Goal: Task Accomplishment & Management: Complete application form

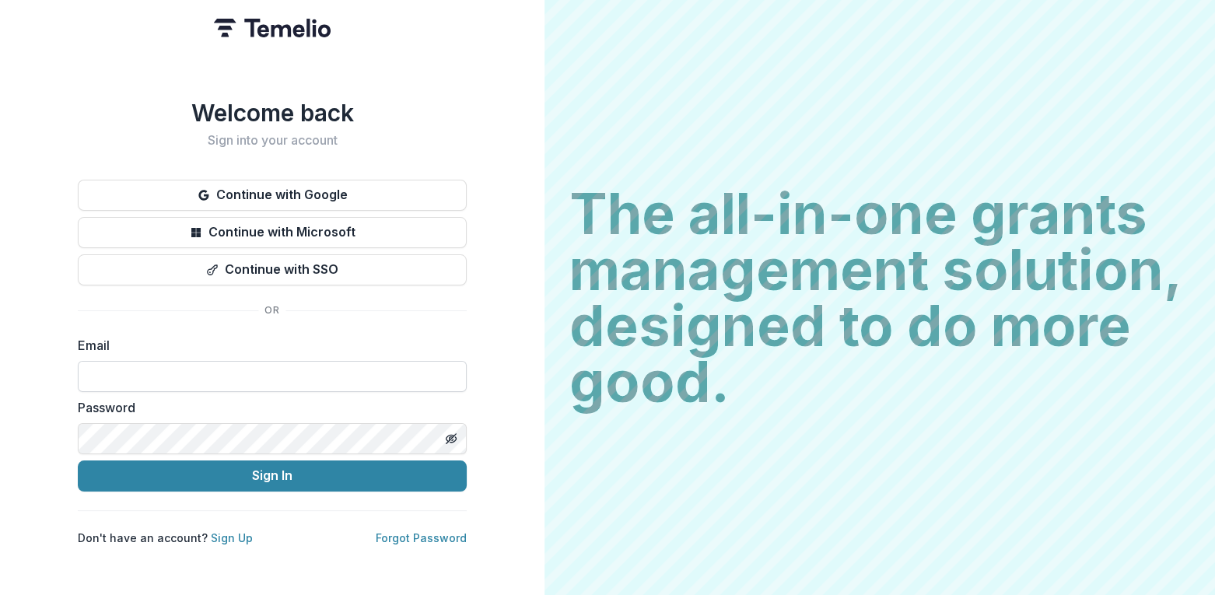
click at [267, 368] on input at bounding box center [272, 376] width 389 height 31
type input "**********"
click at [446, 432] on icon "Toggle password visibility" at bounding box center [451, 438] width 12 height 12
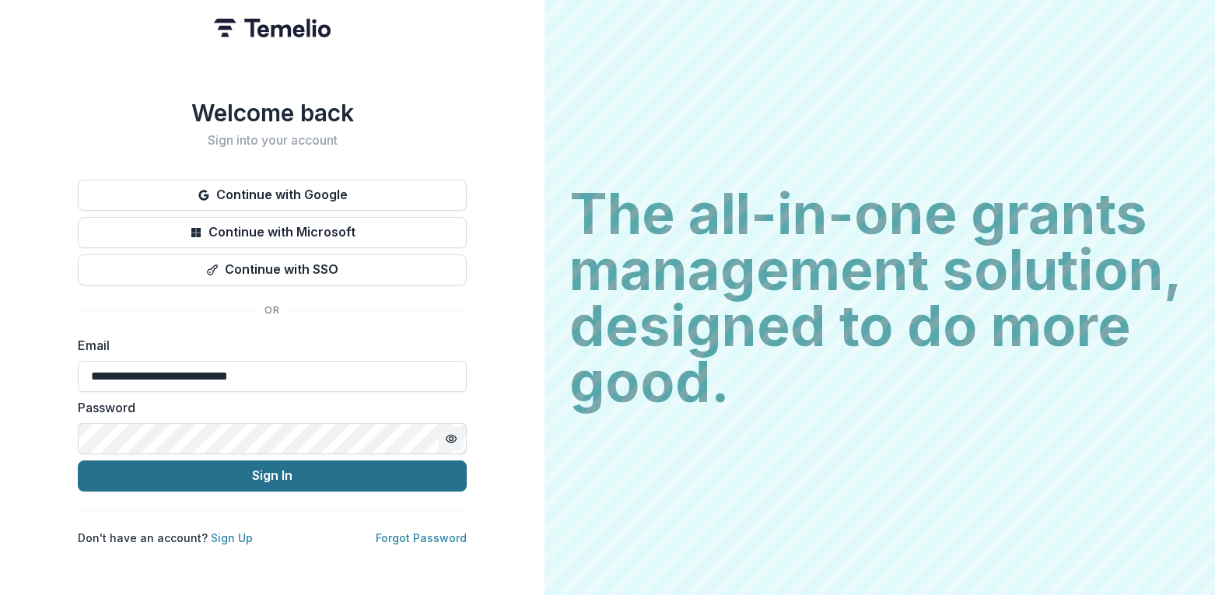
click at [345, 464] on button "Sign In" at bounding box center [272, 475] width 389 height 31
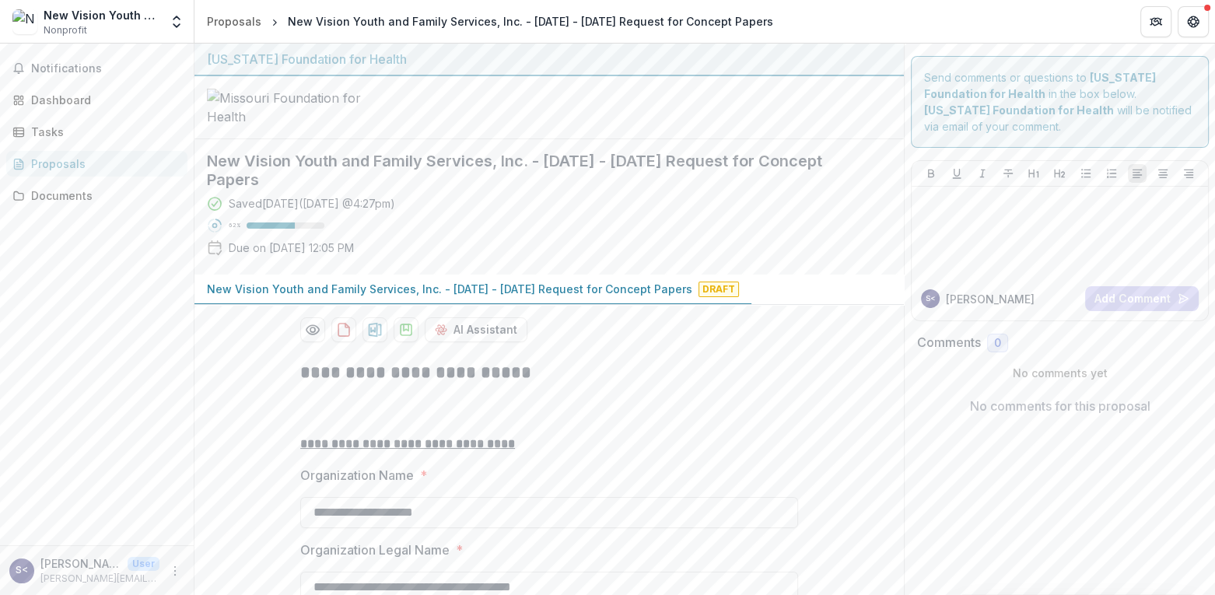
click at [465, 297] on p "New Vision Youth and Family Services, Inc. - [DATE] - [DATE] Request for Concep…" at bounding box center [449, 289] width 485 height 16
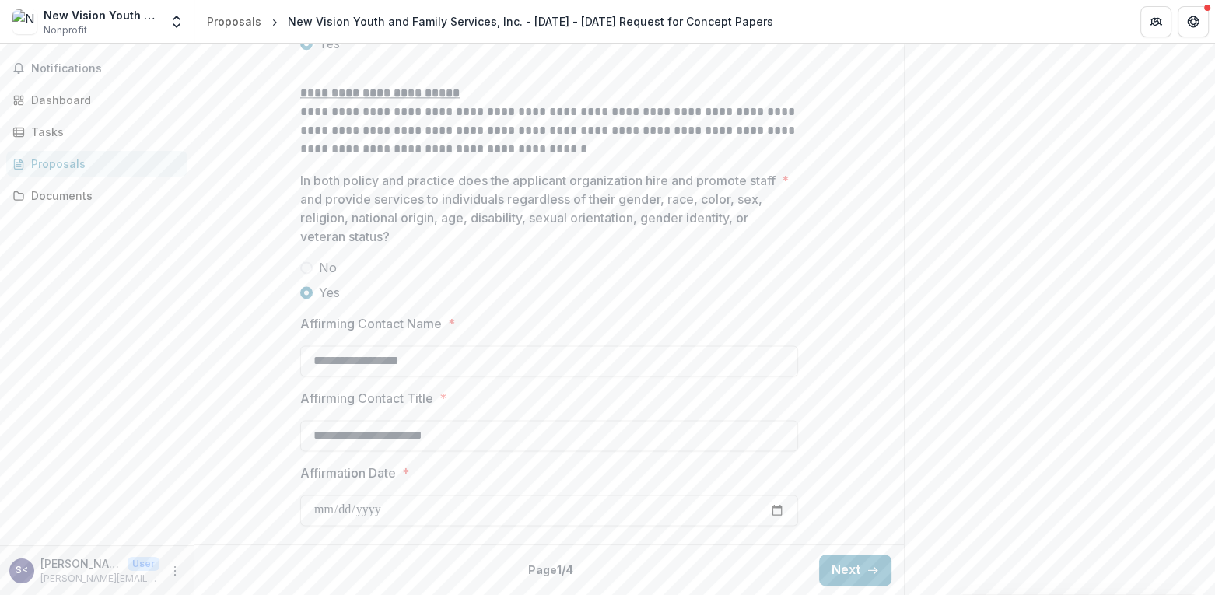
scroll to position [2100, 0]
click at [866, 572] on icon "button" at bounding box center [872, 570] width 12 height 12
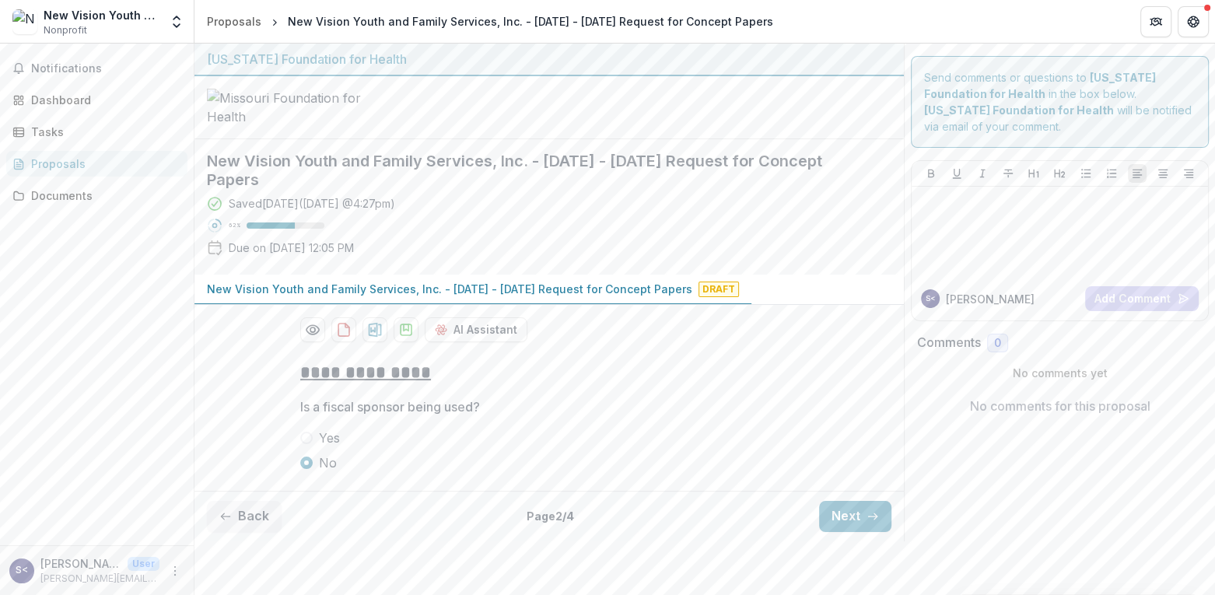
scroll to position [44, 0]
click at [845, 532] on button "Next" at bounding box center [855, 516] width 72 height 31
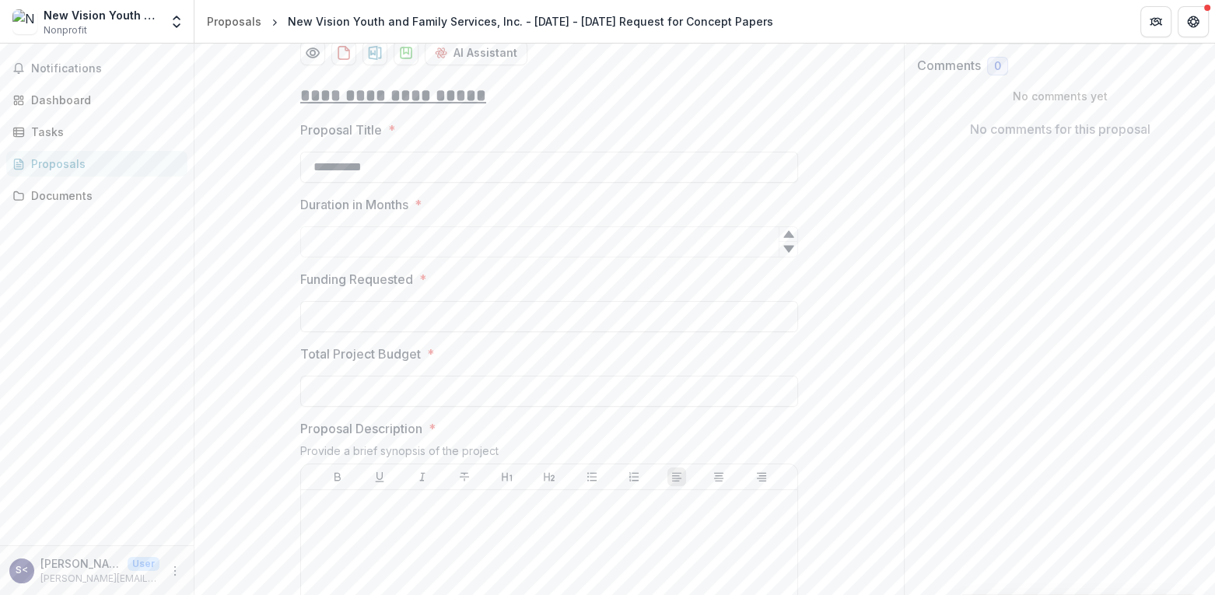
scroll to position [277, 0]
click at [712, 257] on input "Duration in Months *" at bounding box center [549, 241] width 498 height 31
type input "**"
click at [318, 332] on input "Funding Requested *" at bounding box center [549, 316] width 498 height 31
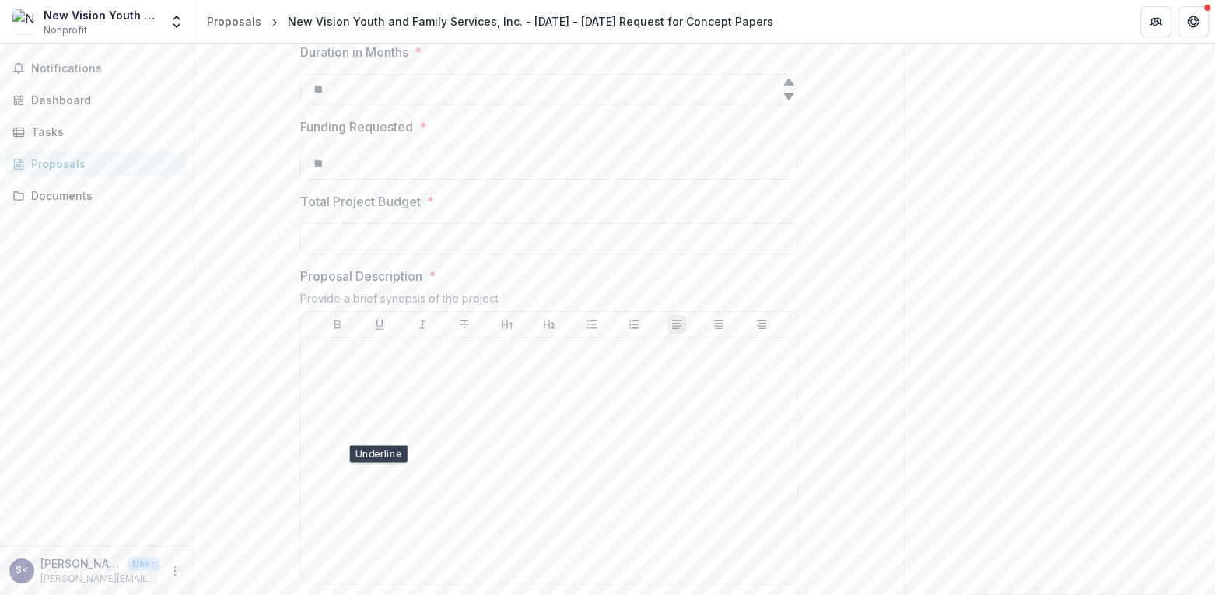
scroll to position [432, 0]
click at [324, 177] on input "**" at bounding box center [549, 160] width 498 height 31
type input "********"
click at [309, 251] on input "Total Project Budget *" at bounding box center [549, 235] width 498 height 31
type input "********"
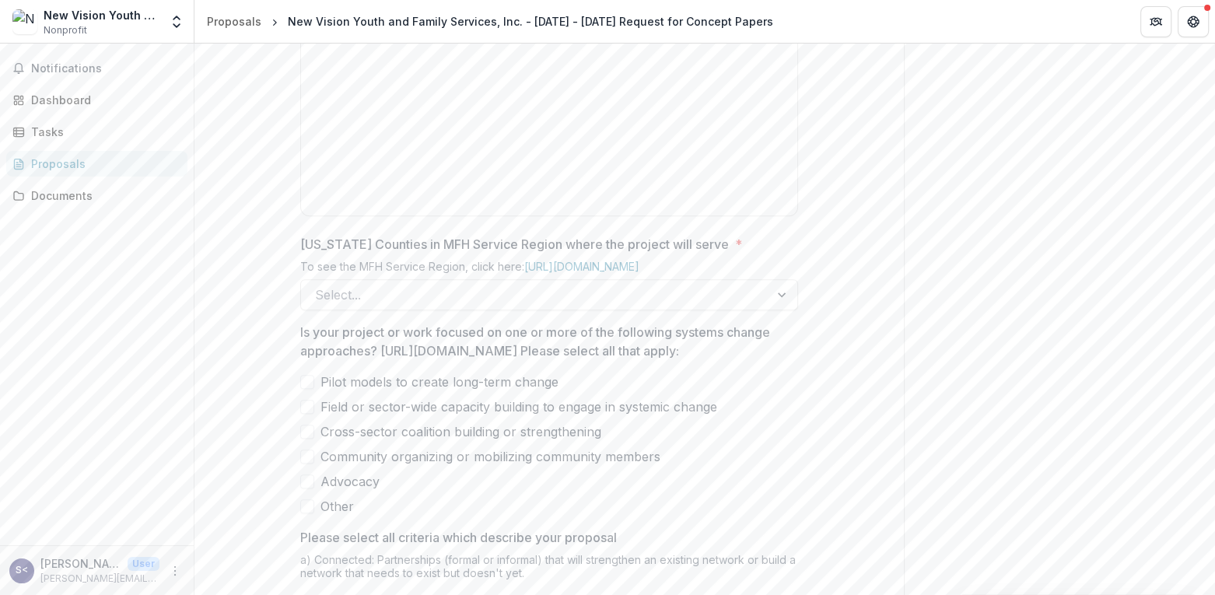
scroll to position [821, 0]
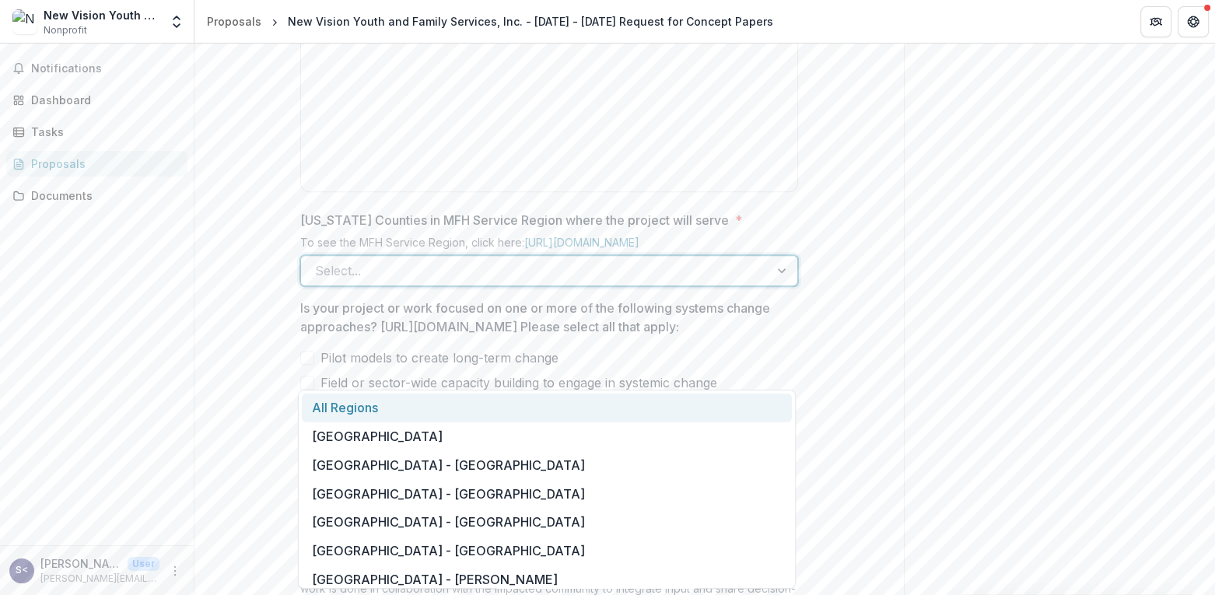
click at [781, 285] on div at bounding box center [783, 271] width 28 height 30
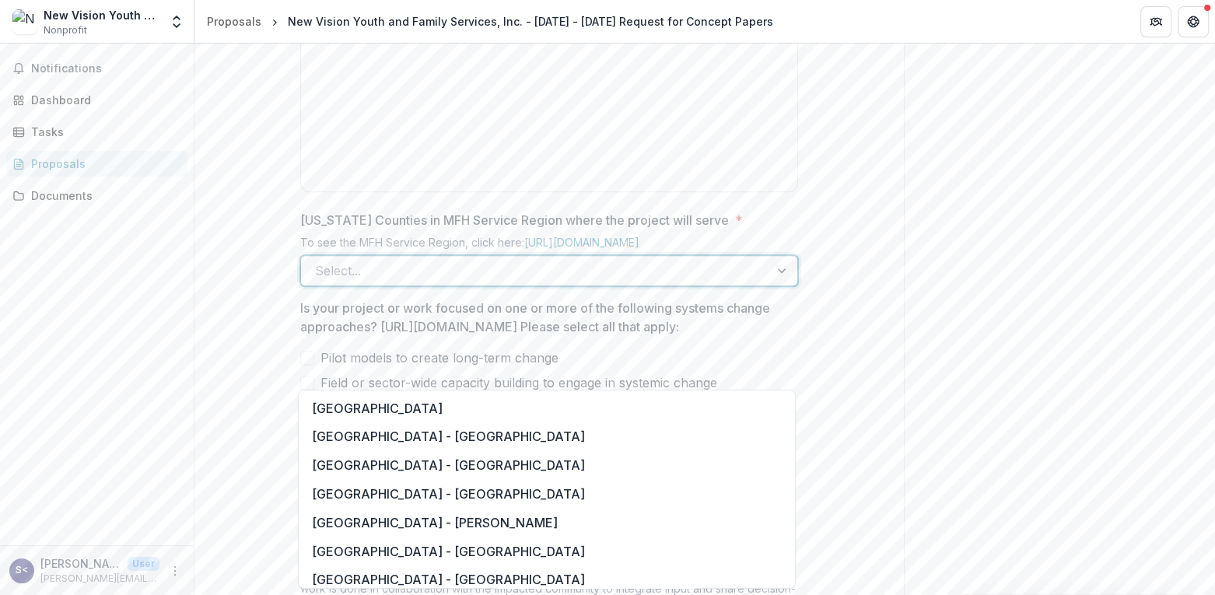
scroll to position [1400, 0]
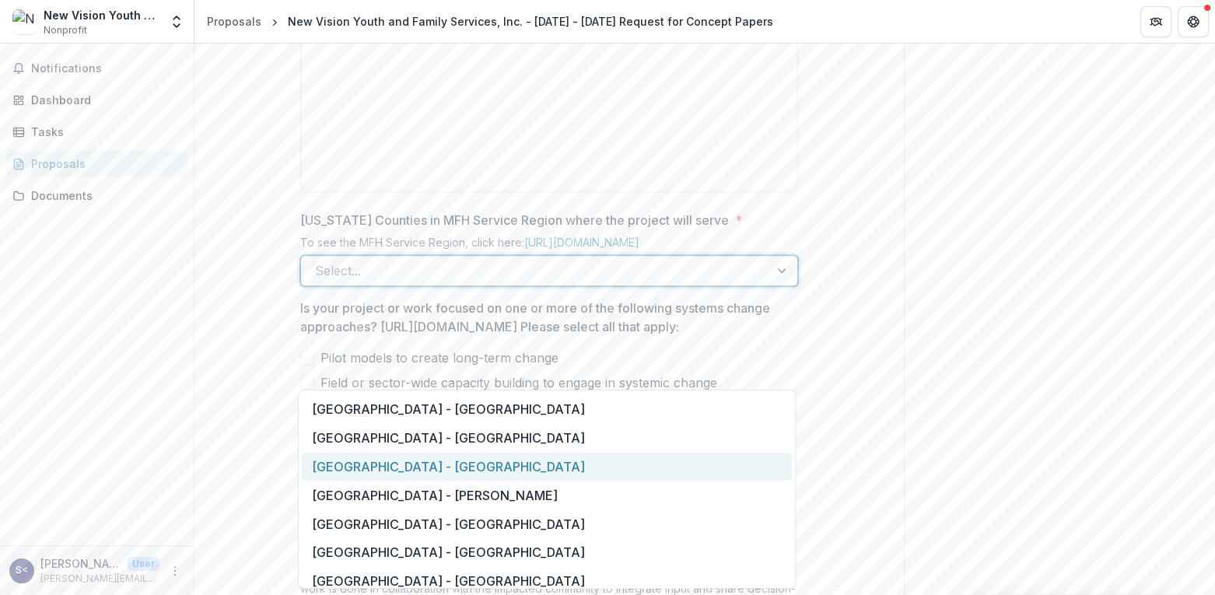
click at [560, 465] on div "Southeast Region - Cape Girardeau" at bounding box center [547, 467] width 490 height 29
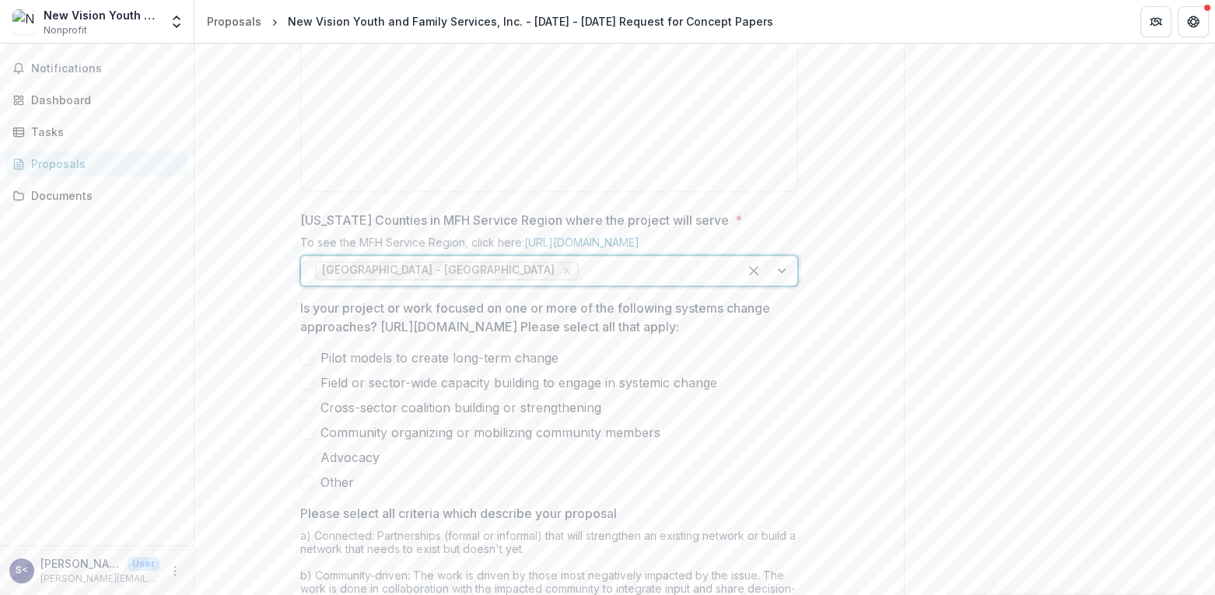
click at [939, 432] on div "Send comments or questions to Missouri Foundation for Health in the box below. …" at bounding box center [1059, 97] width 311 height 1751
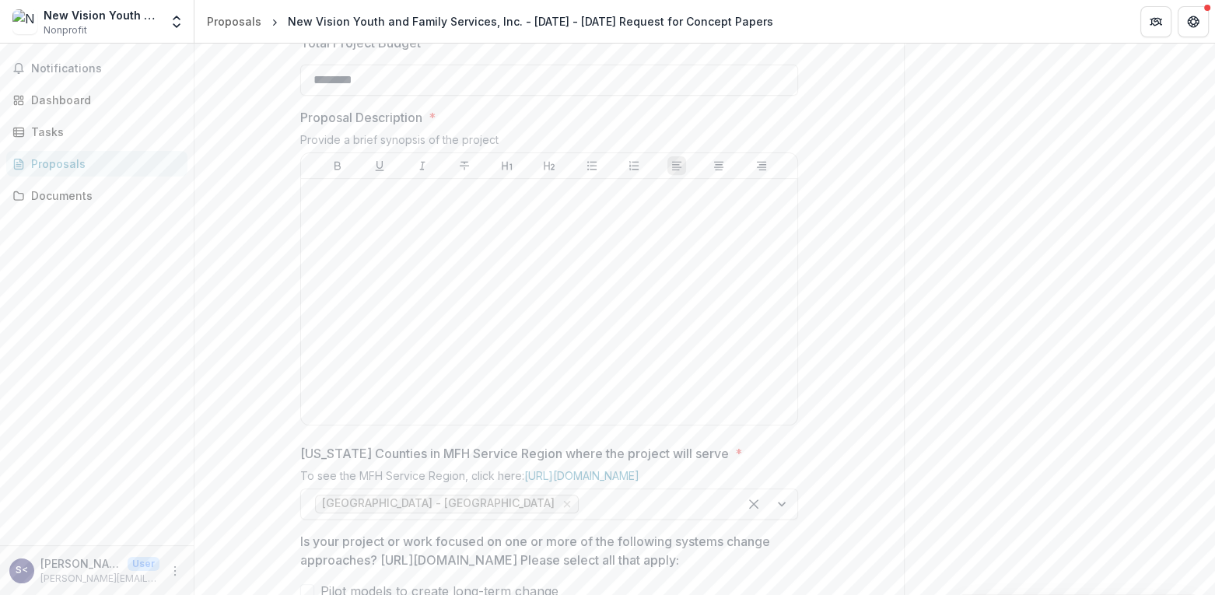
scroll to position [666, 0]
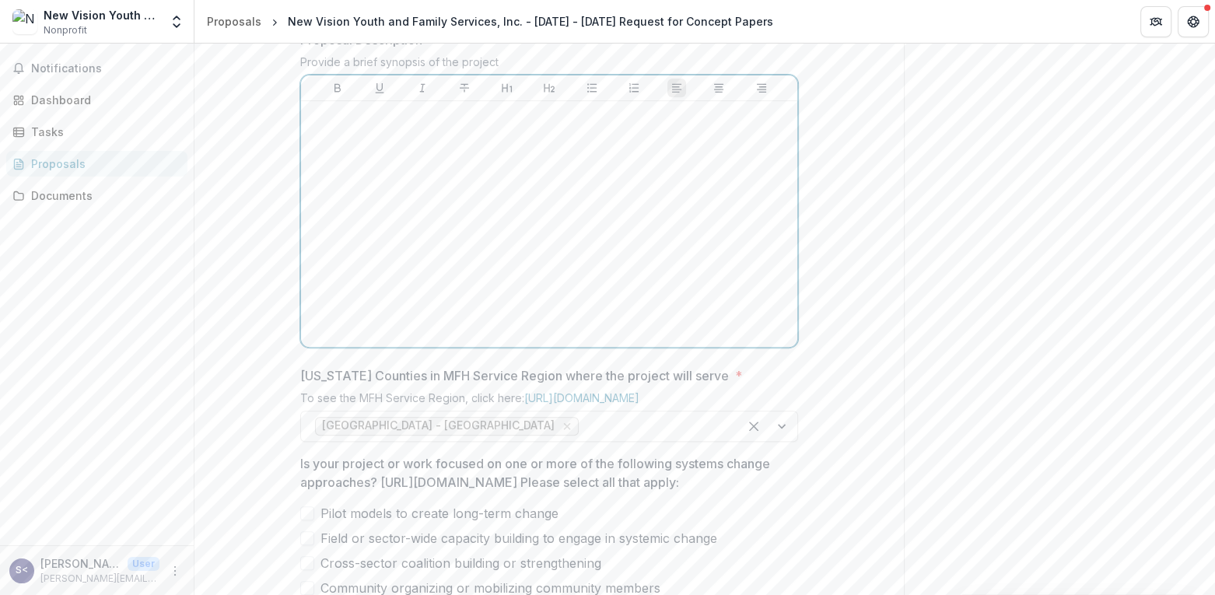
click at [358, 224] on div at bounding box center [549, 223] width 484 height 233
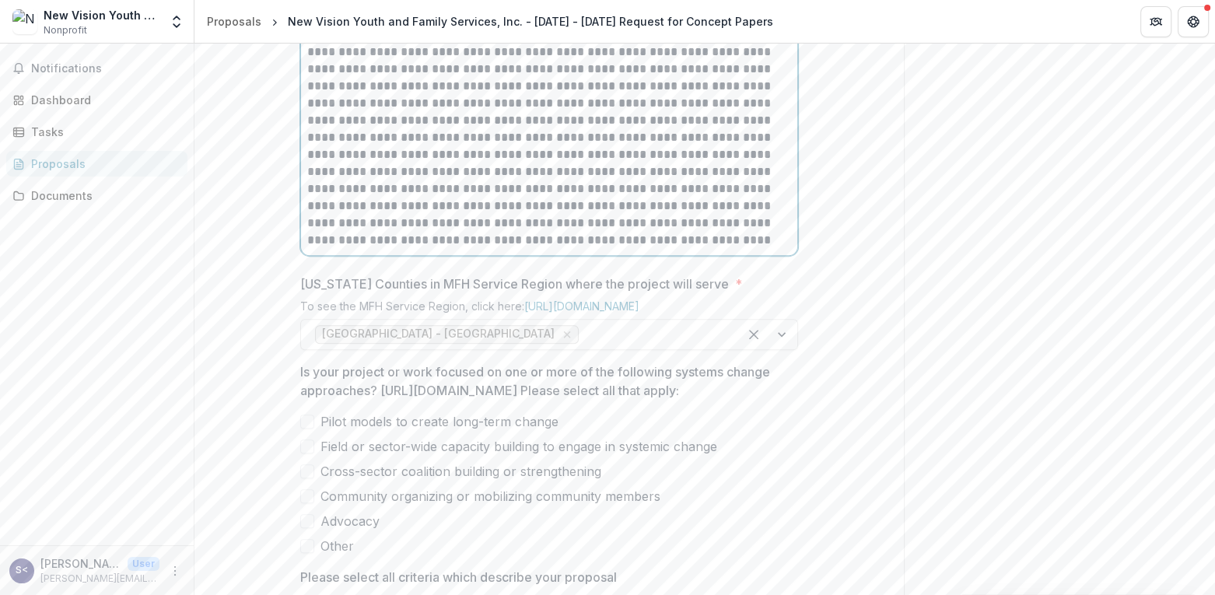
scroll to position [821, 0]
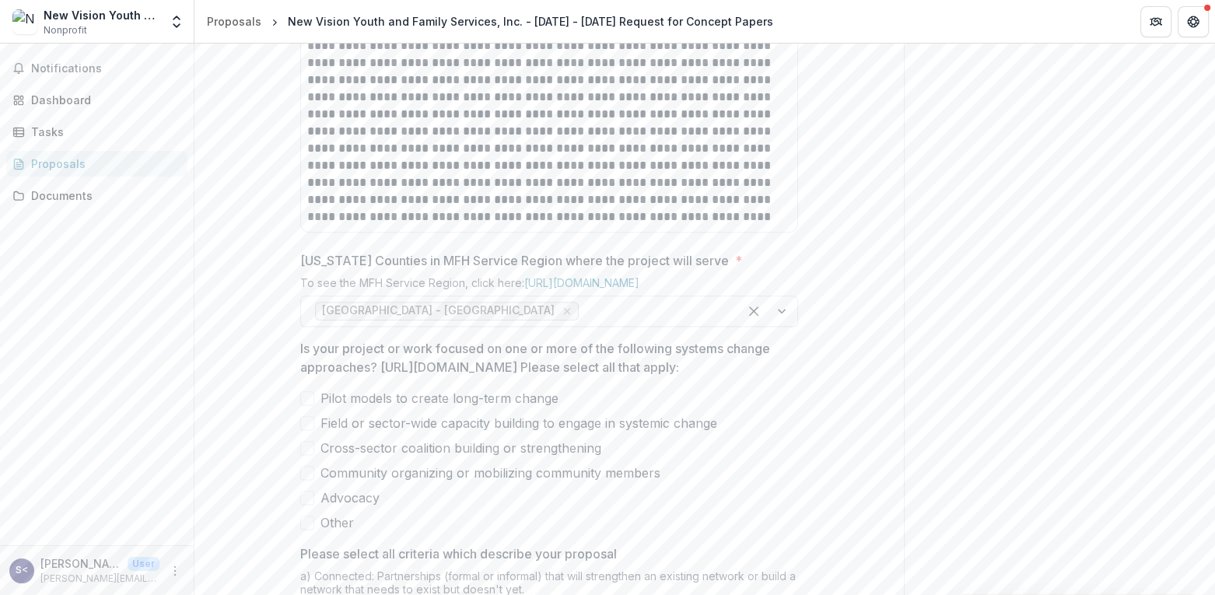
click at [954, 331] on div "Send comments or questions to Missouri Foundation for Health in the box below. …" at bounding box center [1059, 118] width 311 height 1792
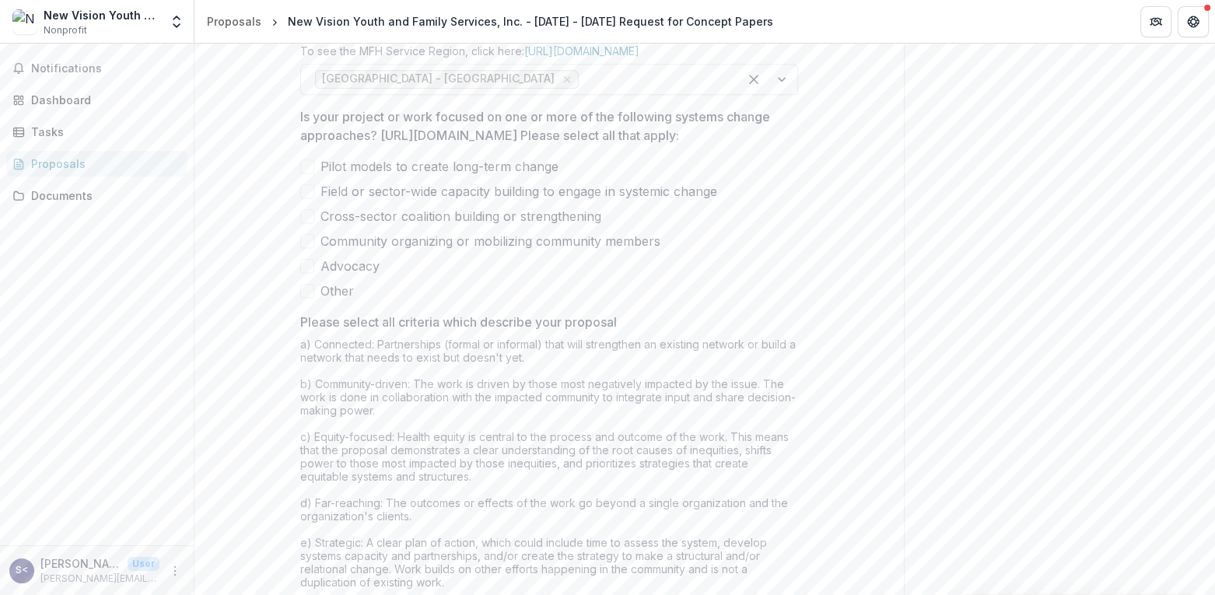
scroll to position [1055, 0]
drag, startPoint x: 378, startPoint y: 229, endPoint x: 770, endPoint y: 230, distance: 391.9
click at [770, 143] on p "Is your project or work focused on one or more of the following systems change …" at bounding box center [544, 124] width 488 height 37
drag, startPoint x: 770, startPoint y: 230, endPoint x: 725, endPoint y: 230, distance: 45.1
copy p "https://mffh.org/wp-content/uploads/2025/06/HEF-Glossary-.pdf"
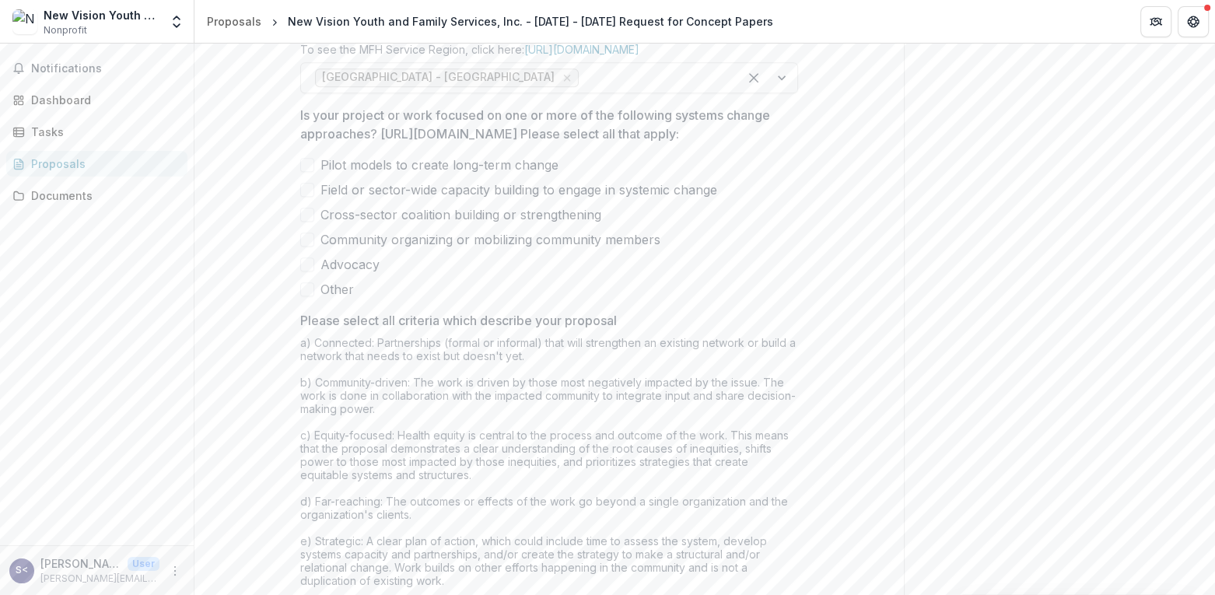
click at [307, 222] on span at bounding box center [307, 215] width 14 height 14
click at [304, 247] on span at bounding box center [307, 240] width 14 height 14
click at [309, 172] on span at bounding box center [307, 165] width 14 height 14
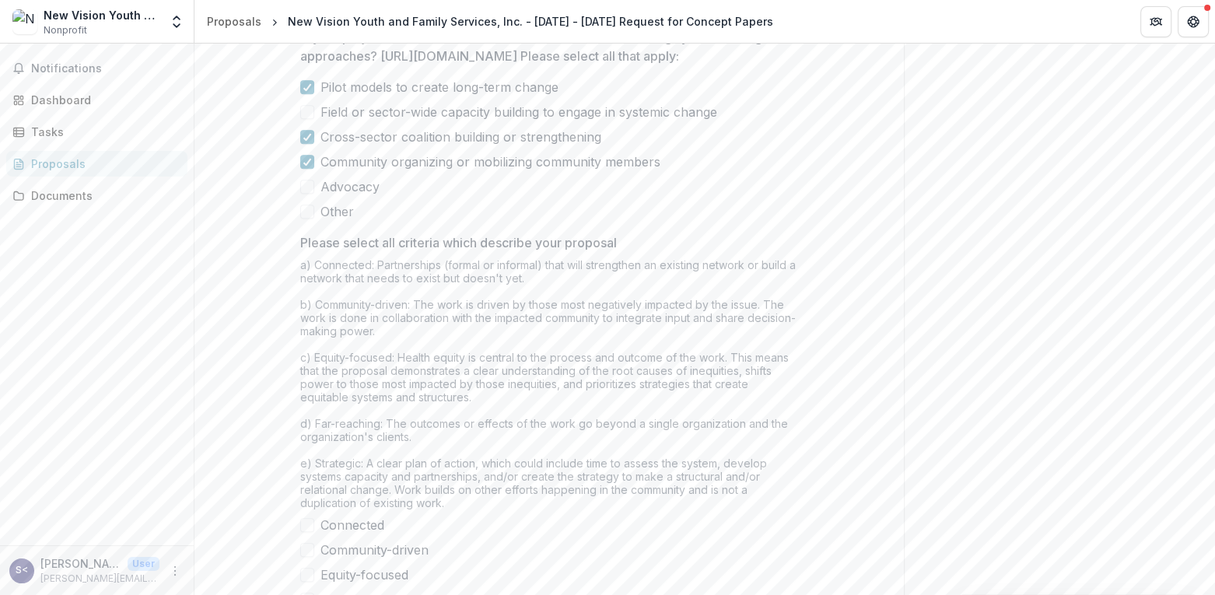
click at [300, 194] on span at bounding box center [307, 187] width 14 height 14
click at [306, 119] on span at bounding box center [307, 112] width 14 height 14
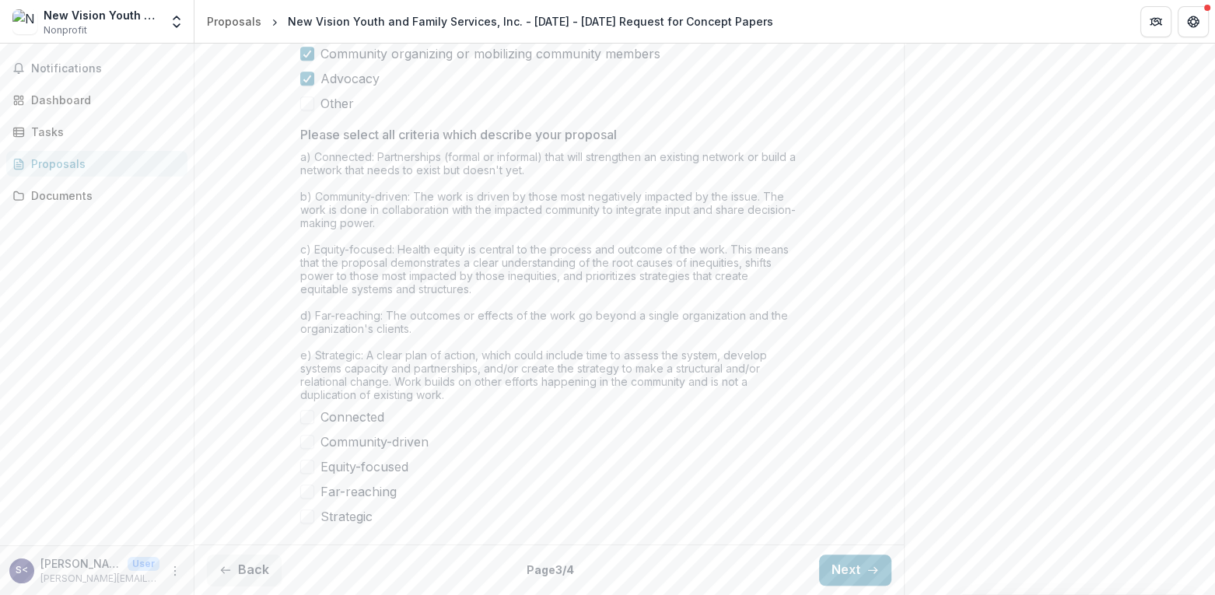
scroll to position [1357, 0]
click at [309, 445] on span at bounding box center [307, 442] width 14 height 14
click at [305, 468] on span at bounding box center [307, 467] width 14 height 14
click at [302, 494] on span at bounding box center [307, 491] width 14 height 14
click at [300, 515] on span at bounding box center [307, 516] width 14 height 14
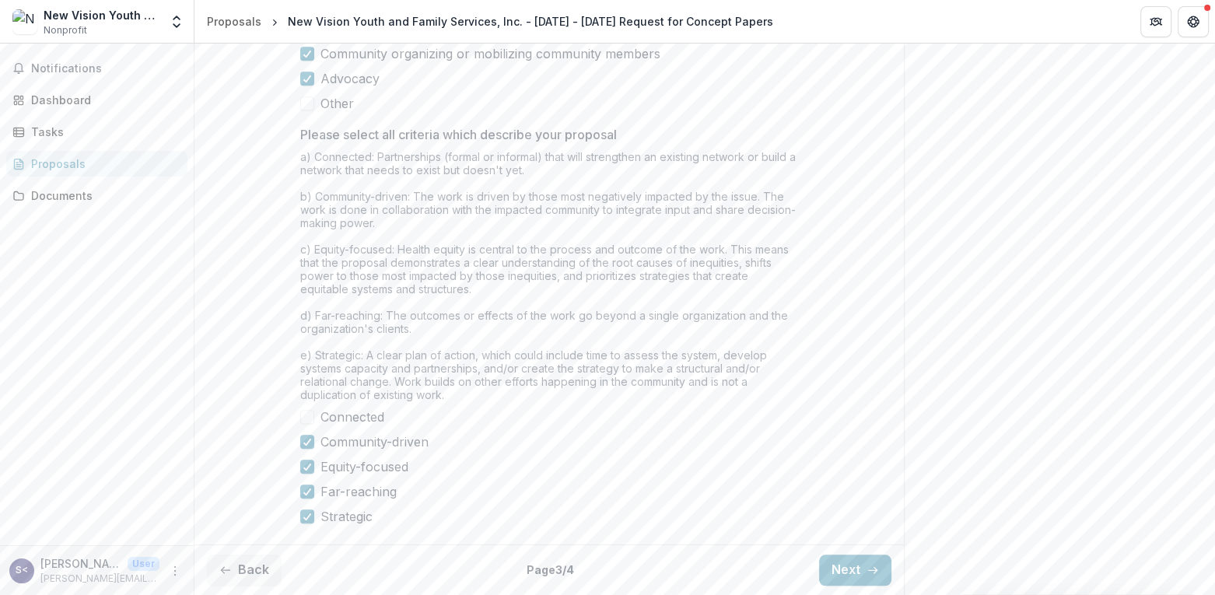
drag, startPoint x: 306, startPoint y: 418, endPoint x: 318, endPoint y: 418, distance: 11.7
click at [308, 418] on span at bounding box center [307, 417] width 14 height 14
click at [848, 570] on button "Next" at bounding box center [855, 569] width 72 height 31
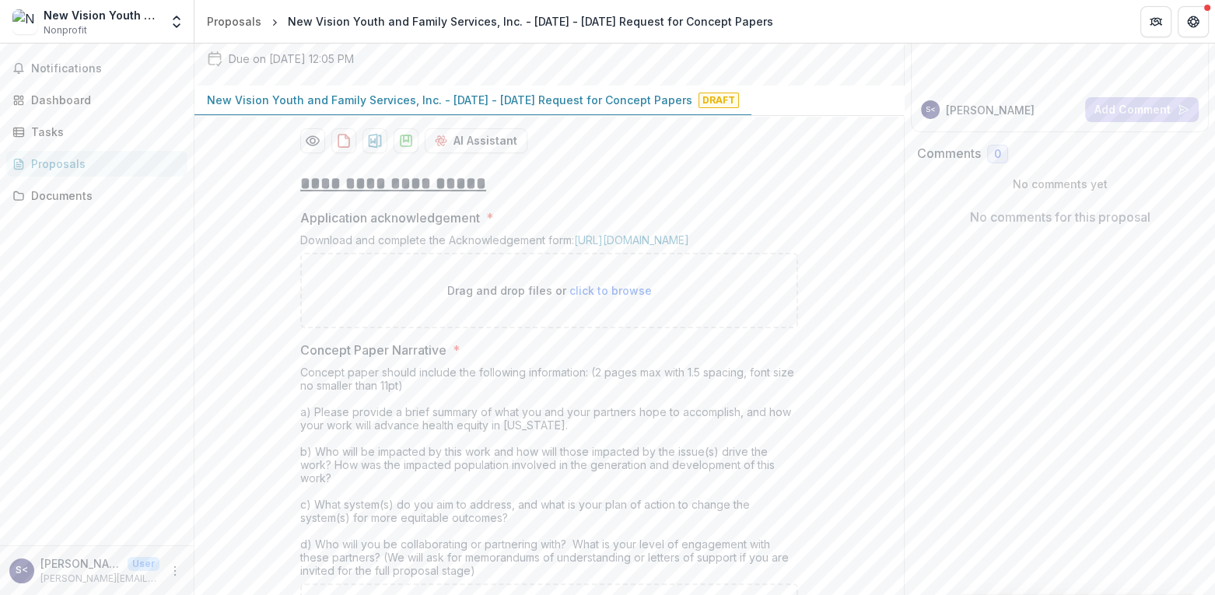
scroll to position [233, 0]
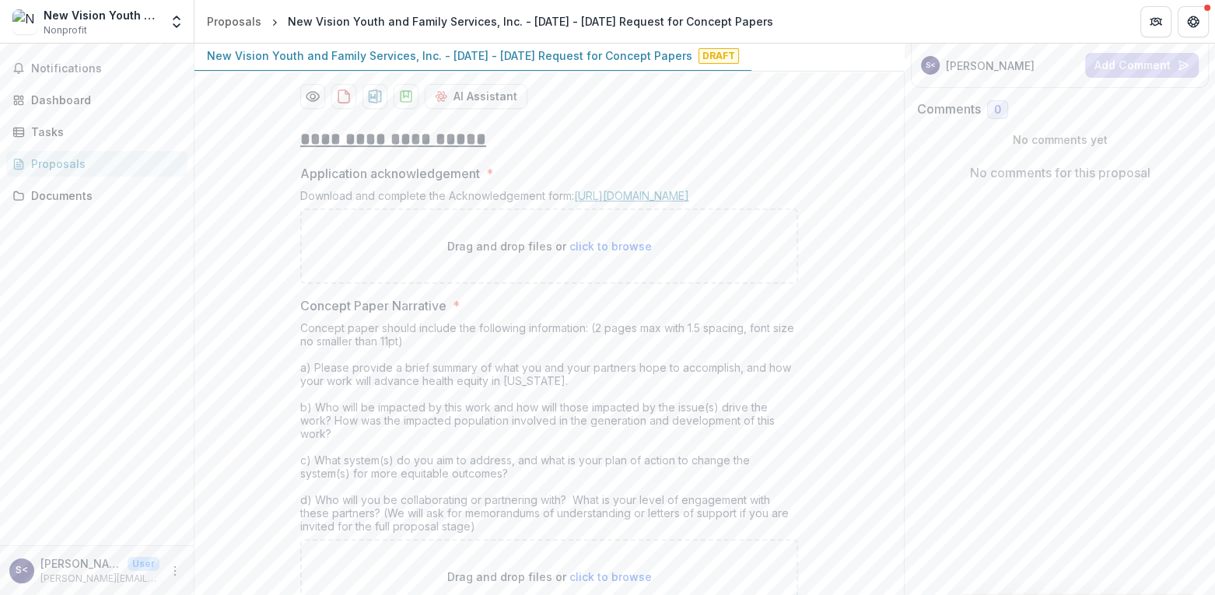
click at [669, 202] on link "https://mffh.org/wordpress/wp-content/uploads/2018/06/MFH-Grant-Acknowledgement…" at bounding box center [631, 195] width 115 height 13
click at [628, 253] on span "click to browse" at bounding box center [610, 246] width 82 height 13
click at [616, 202] on link "https://mffh.org/wordpress/wp-content/uploads/2018/06/MFH-Grant-Acknowledgement…" at bounding box center [631, 195] width 115 height 13
click at [577, 253] on span "click to browse" at bounding box center [610, 246] width 82 height 13
type input "**********"
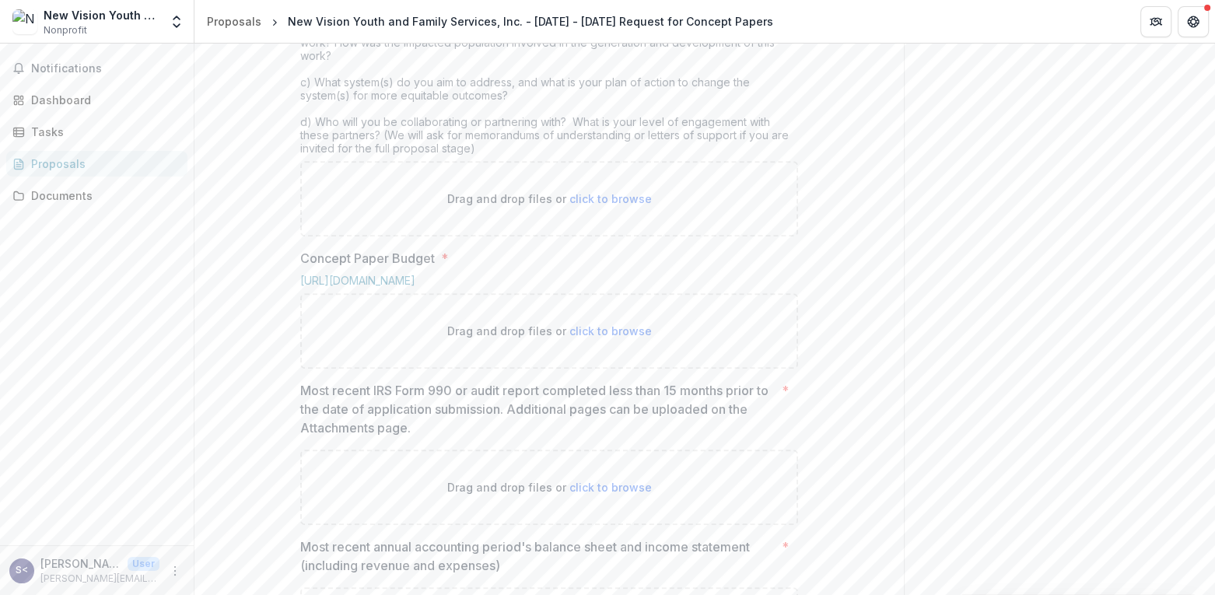
scroll to position [778, 0]
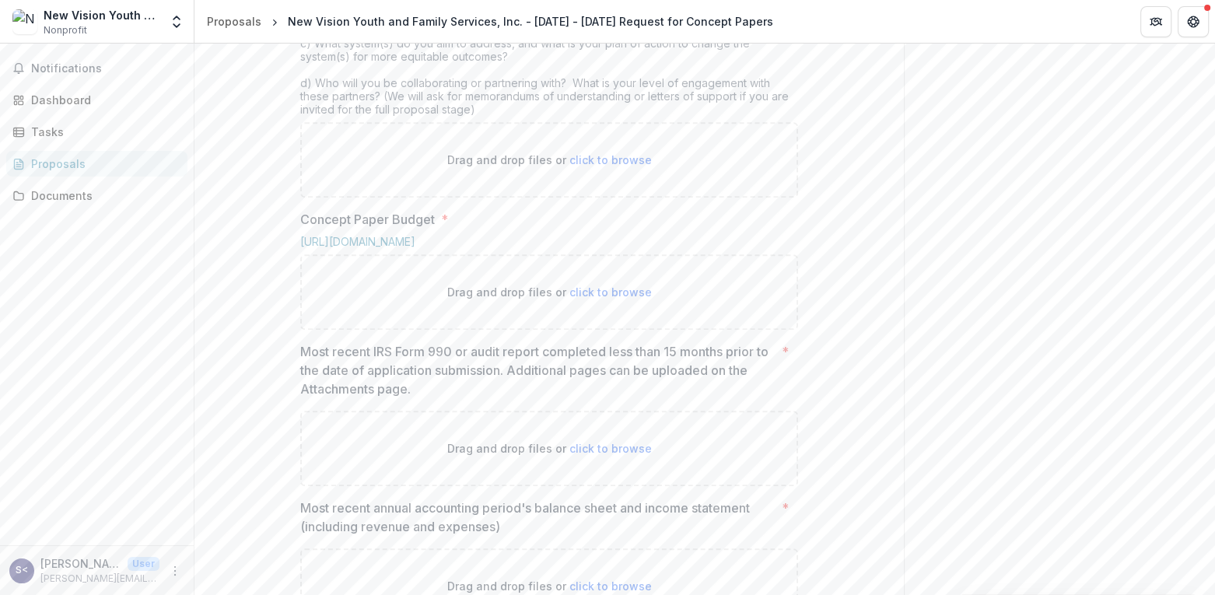
click at [605, 166] on span "click to browse" at bounding box center [610, 159] width 82 height 13
type input "**********"
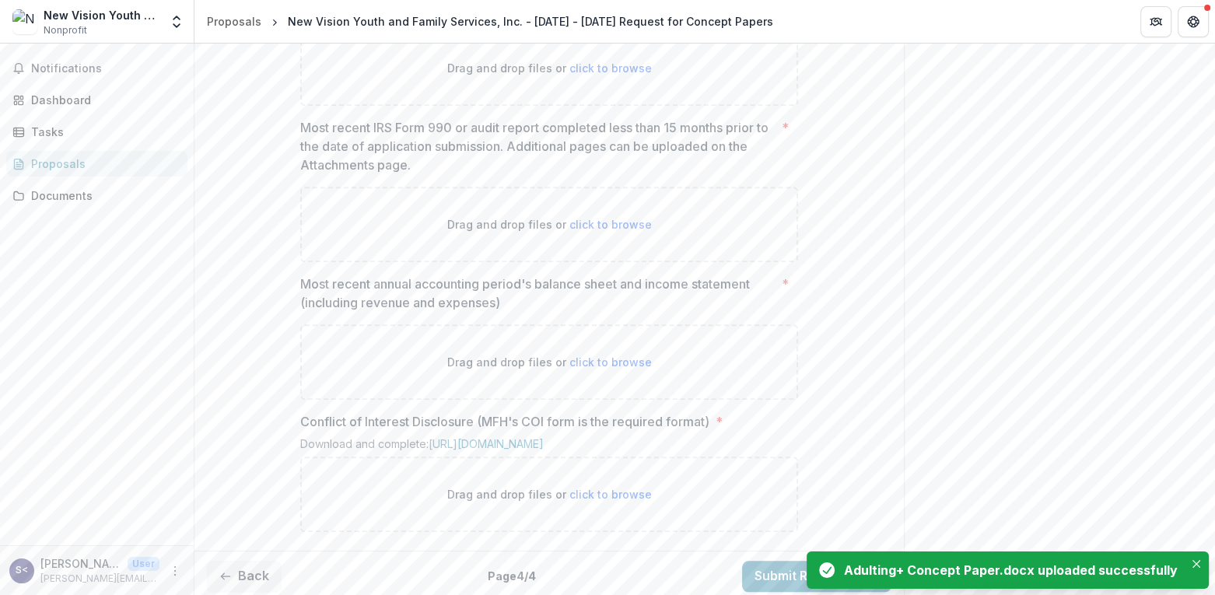
scroll to position [1166, 0]
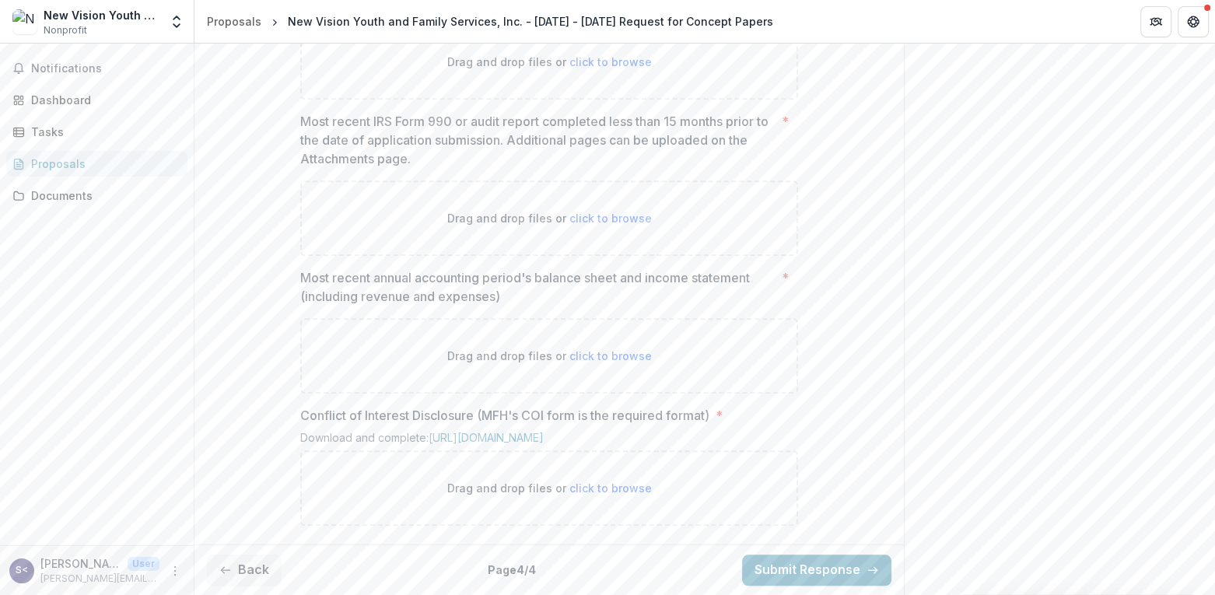
click at [587, 68] on span "click to browse" at bounding box center [610, 61] width 82 height 13
click at [415, 18] on link "https://mffh.org/wp-content/uploads/2025/06/Health-Equity-Fund-Concept-Paper-Bu…" at bounding box center [357, 11] width 115 height 13
click at [609, 68] on span "click to browse" at bounding box center [610, 61] width 82 height 13
type input "**********"
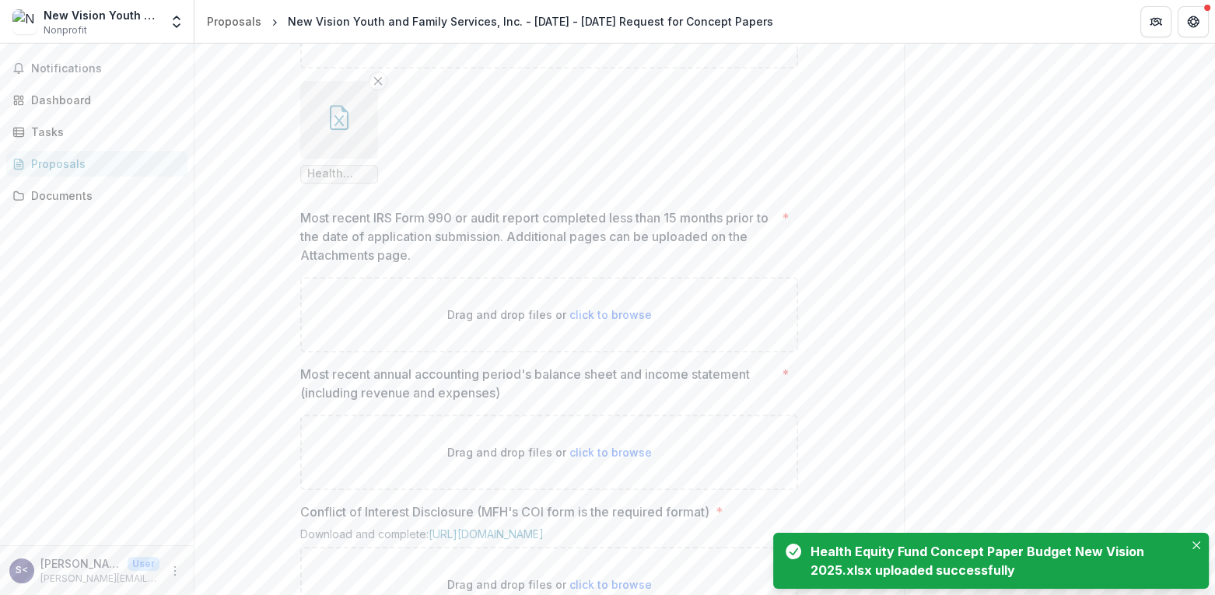
click at [338, 159] on button "button" at bounding box center [339, 120] width 78 height 78
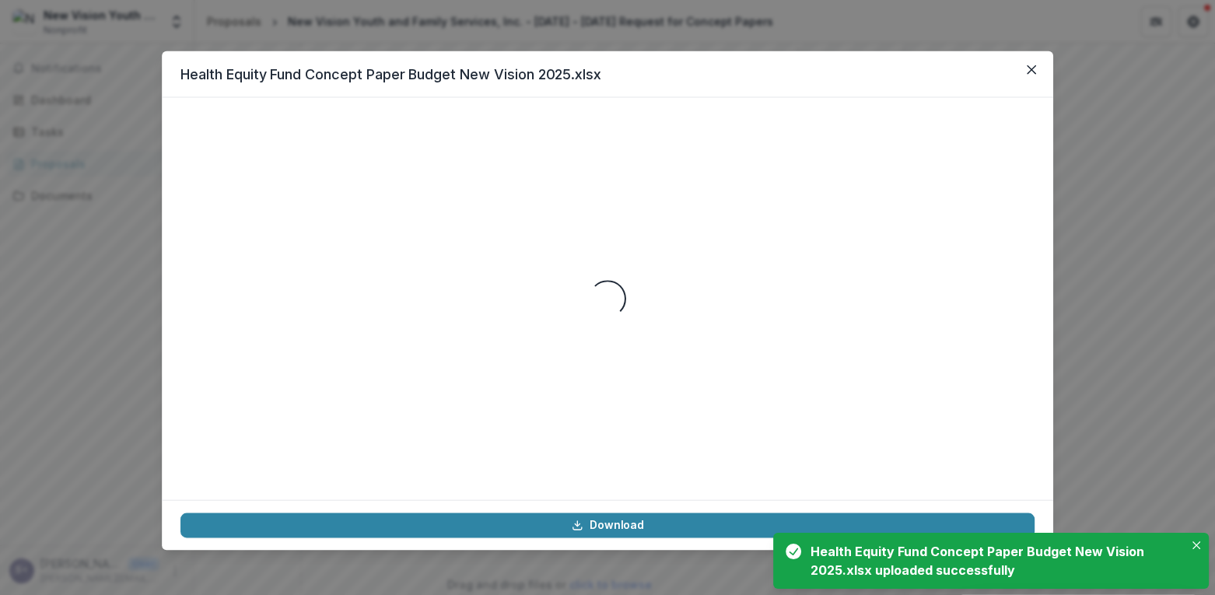
click at [338, 241] on div "Loading..." at bounding box center [607, 298] width 854 height 365
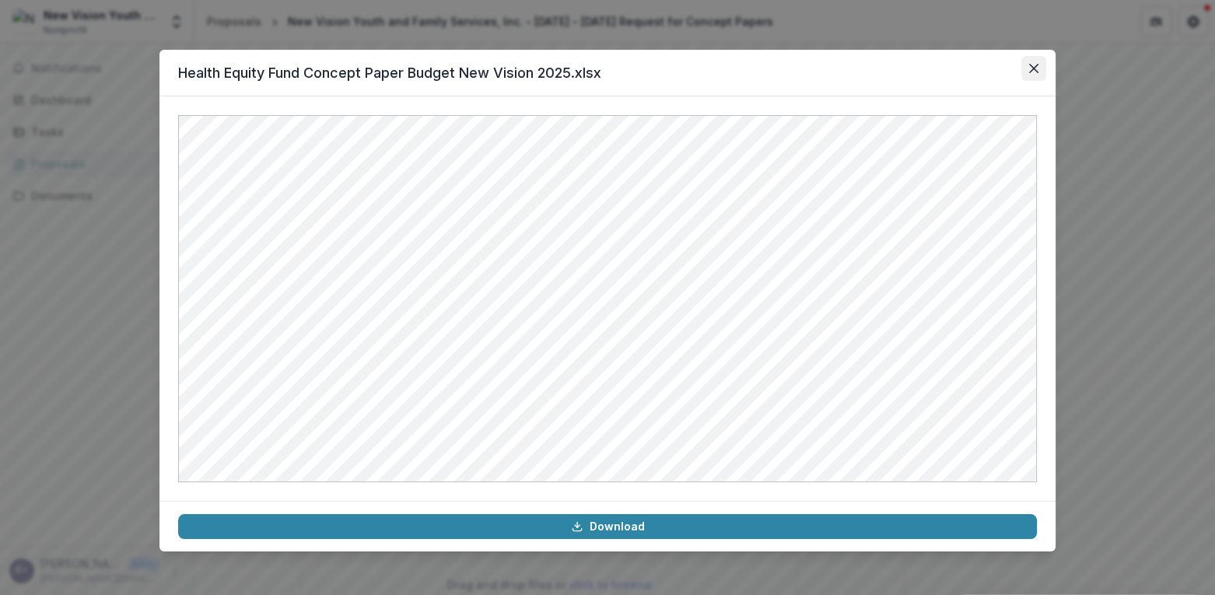
click at [1030, 69] on icon "Close" at bounding box center [1033, 68] width 9 height 9
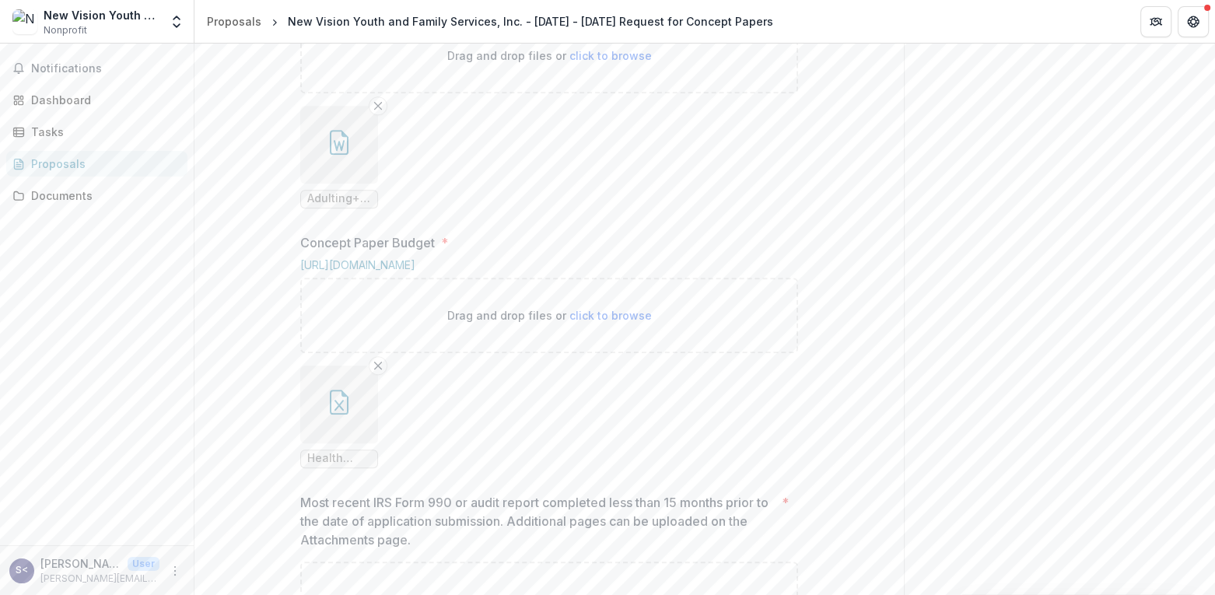
scroll to position [855, 0]
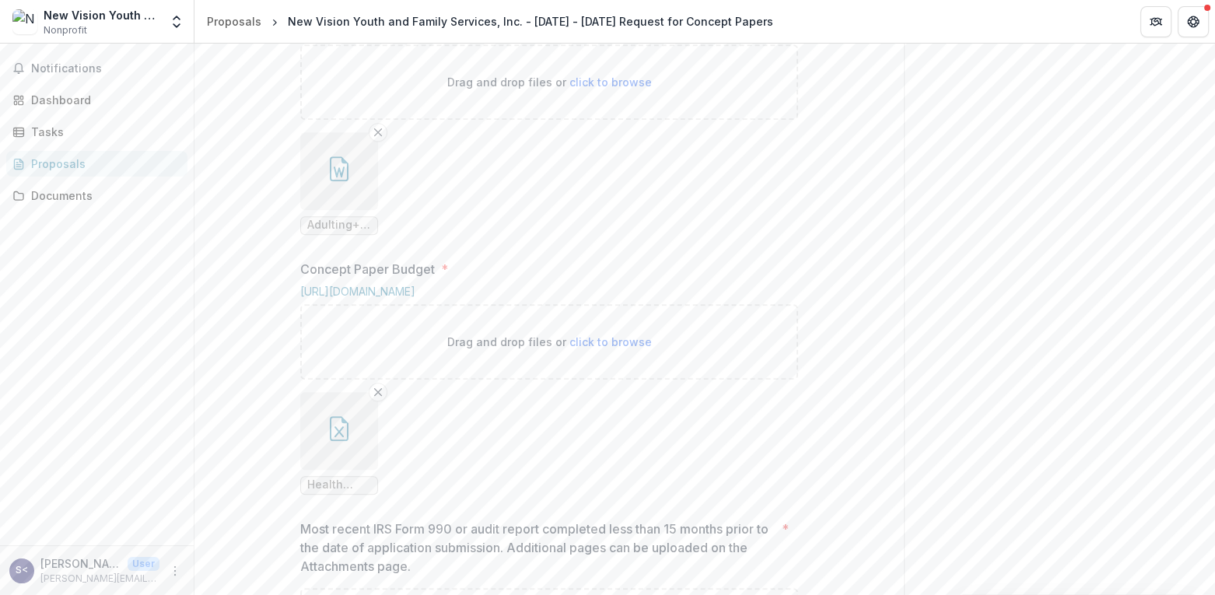
click at [352, 210] on button "button" at bounding box center [339, 171] width 78 height 78
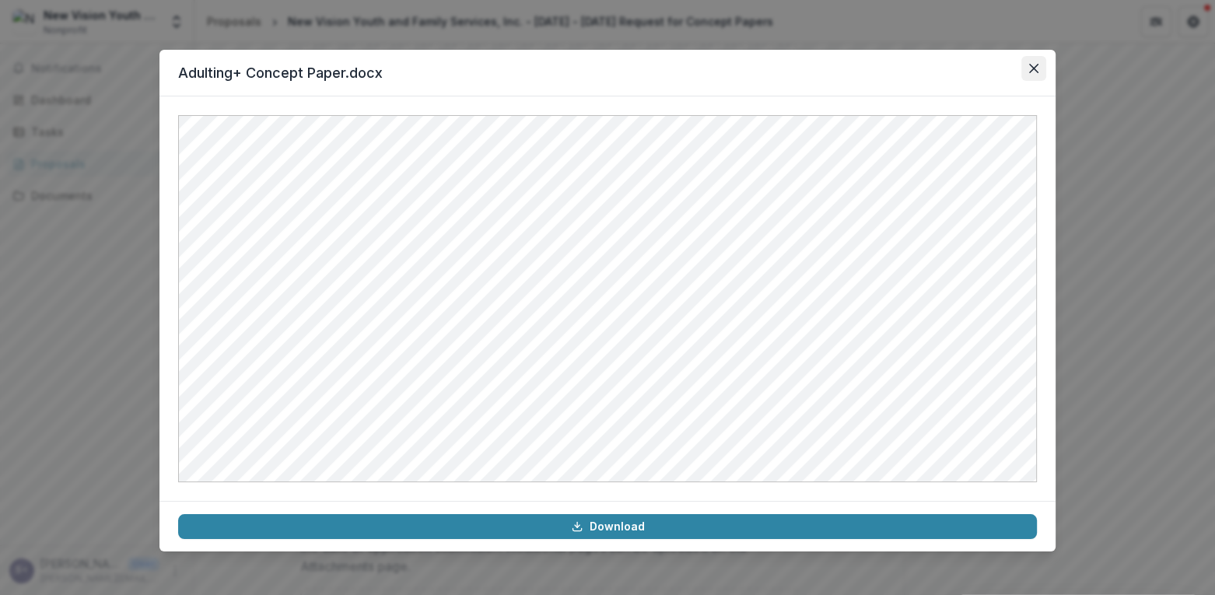
click at [1033, 67] on icon "Close" at bounding box center [1033, 68] width 9 height 9
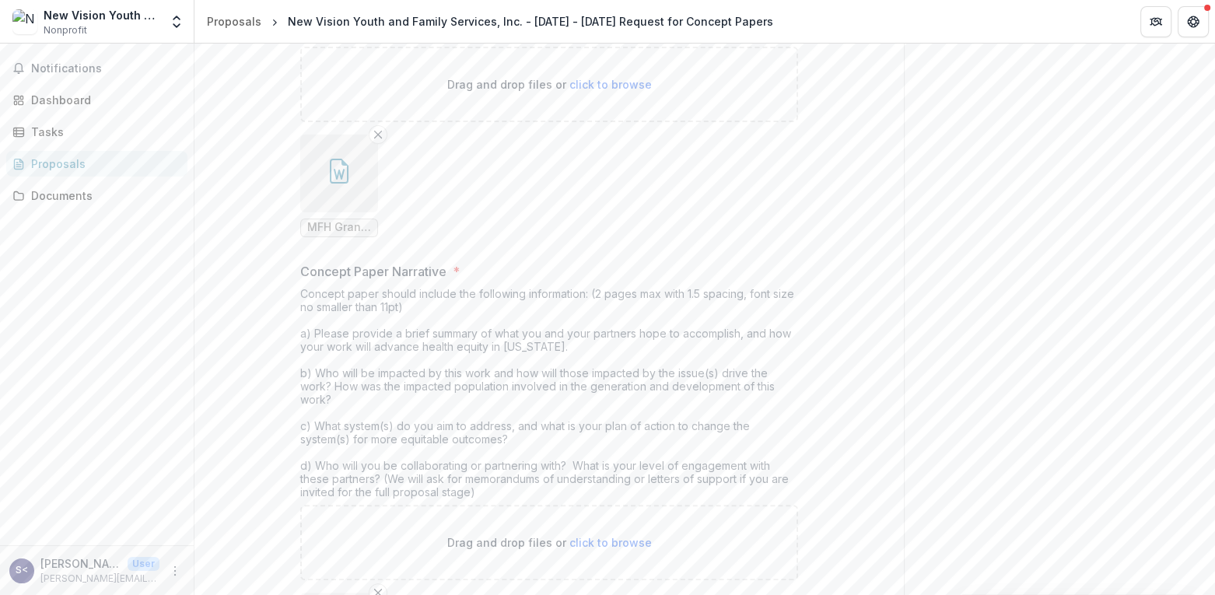
scroll to position [389, 0]
click at [348, 219] on button "button" at bounding box center [339, 180] width 78 height 78
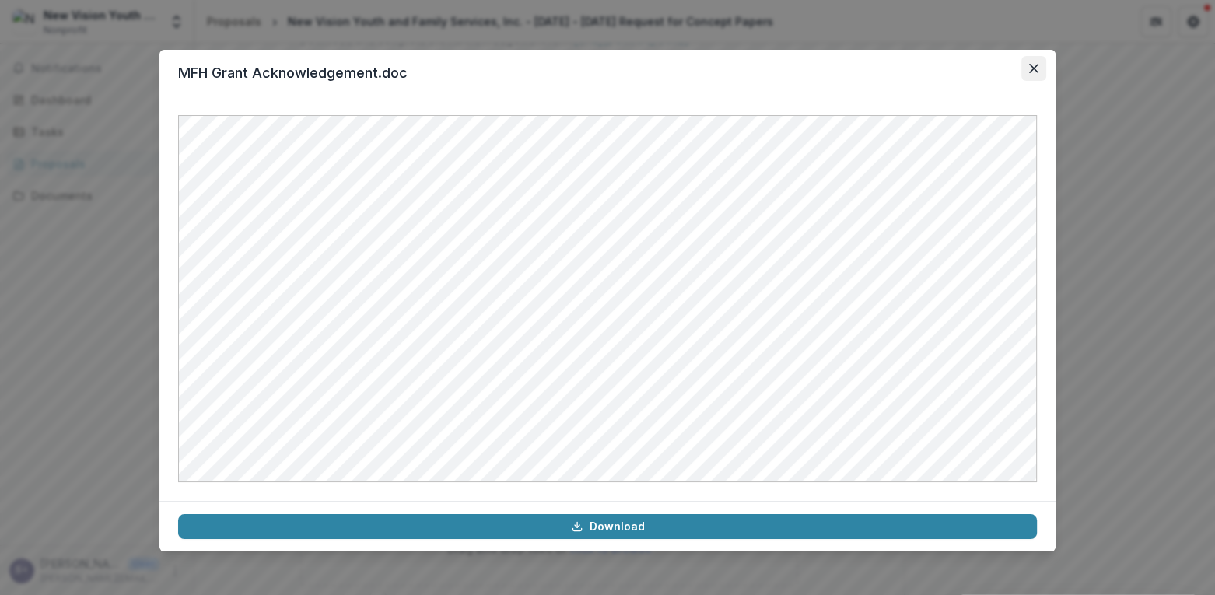
click at [1037, 66] on icon "Close" at bounding box center [1033, 68] width 9 height 9
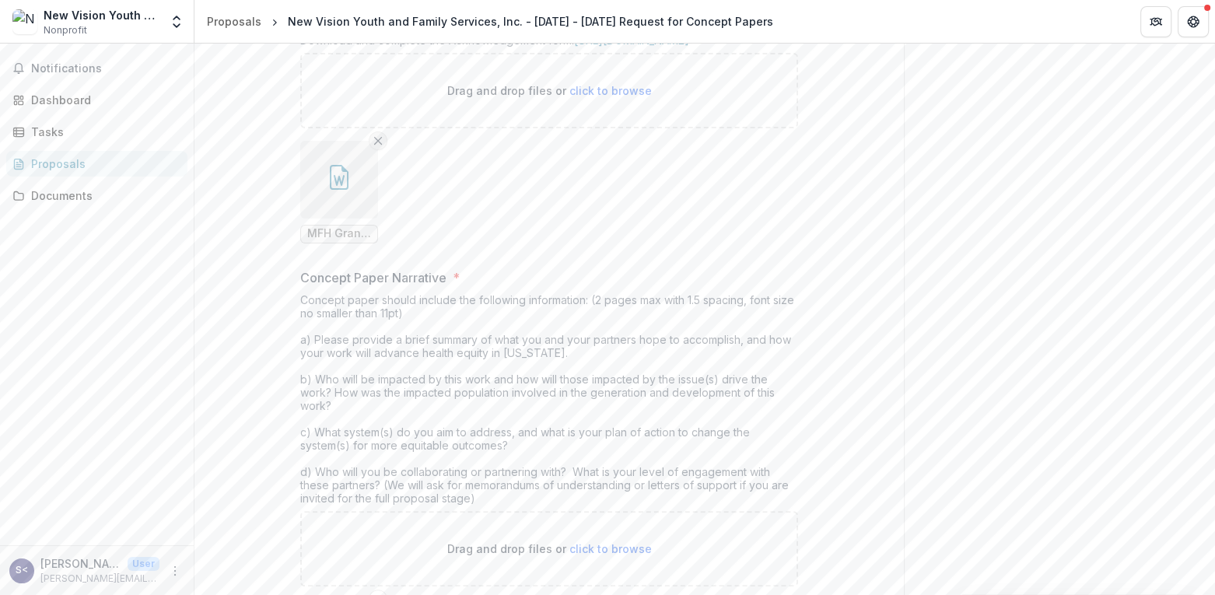
click at [374, 147] on icon "Remove File" at bounding box center [378, 141] width 12 height 12
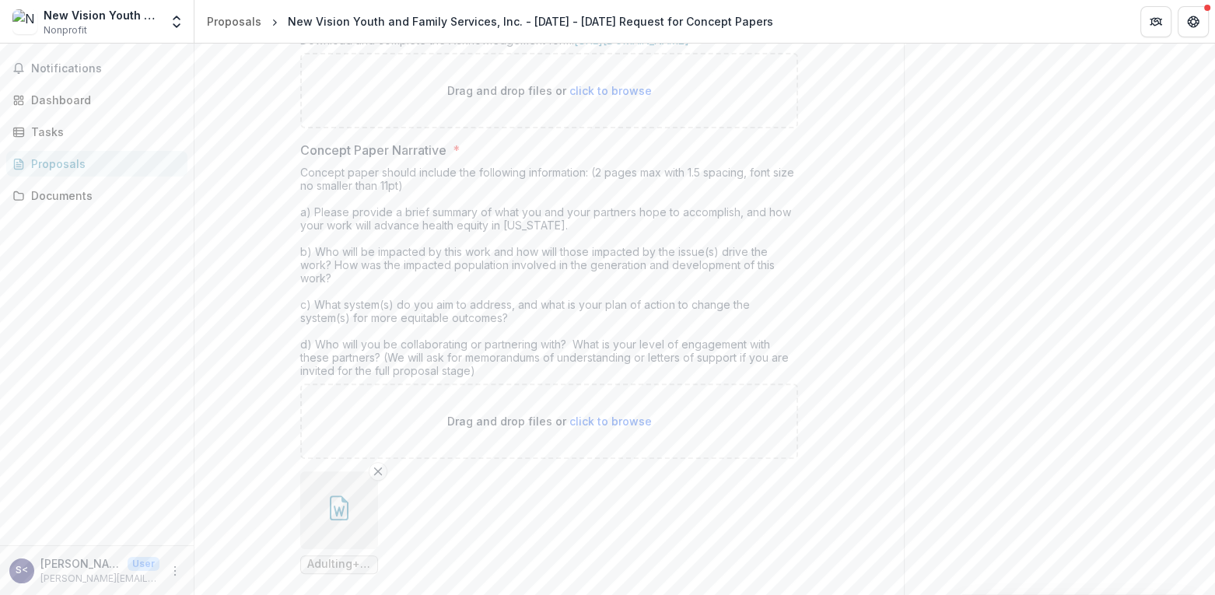
click at [596, 97] on span "click to browse" at bounding box center [610, 90] width 82 height 13
type input "**********"
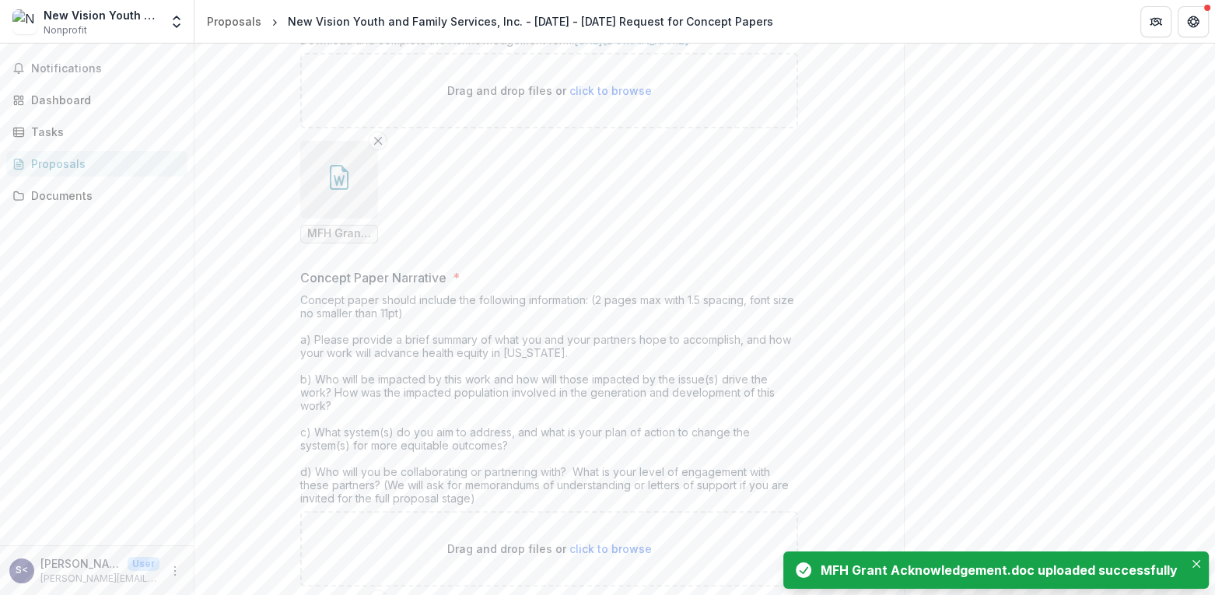
click at [341, 190] on icon "button" at bounding box center [339, 177] width 19 height 25
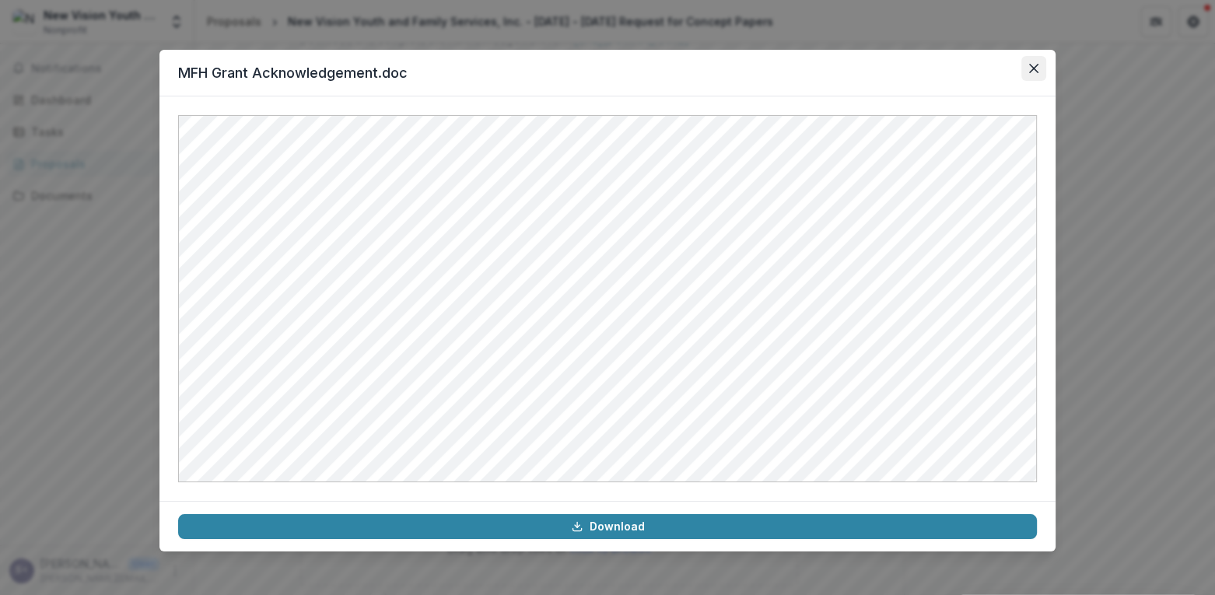
click at [1034, 66] on icon "Close" at bounding box center [1033, 68] width 9 height 9
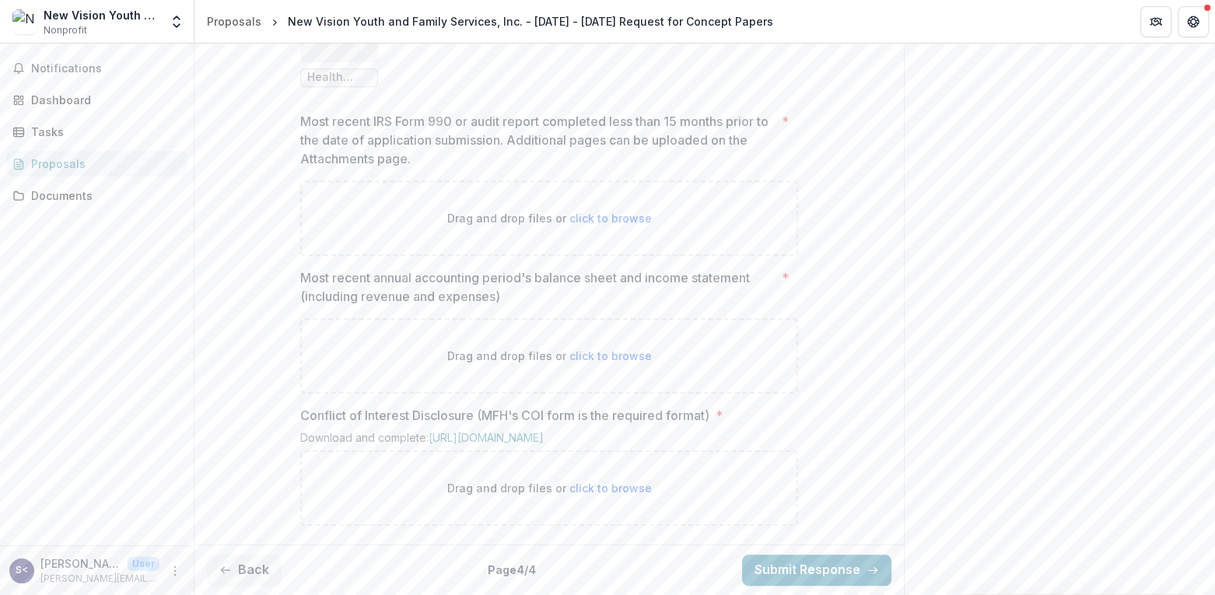
scroll to position [1322, 0]
click at [613, 225] on span "click to browse" at bounding box center [610, 218] width 82 height 13
type input "**********"
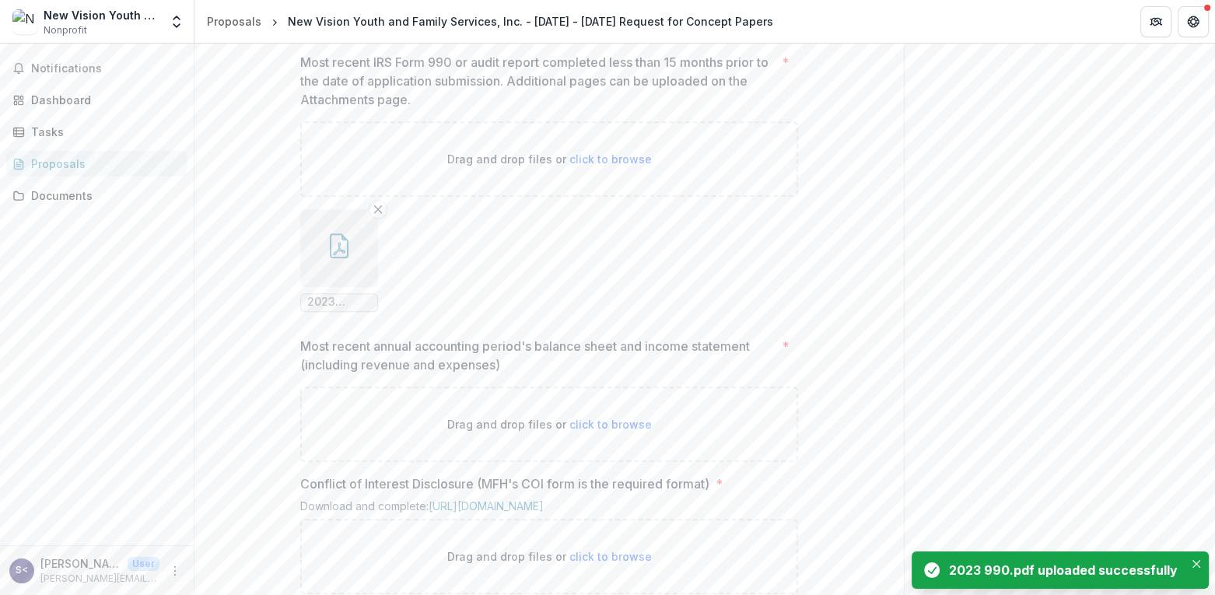
click at [331, 287] on button "button" at bounding box center [339, 248] width 78 height 78
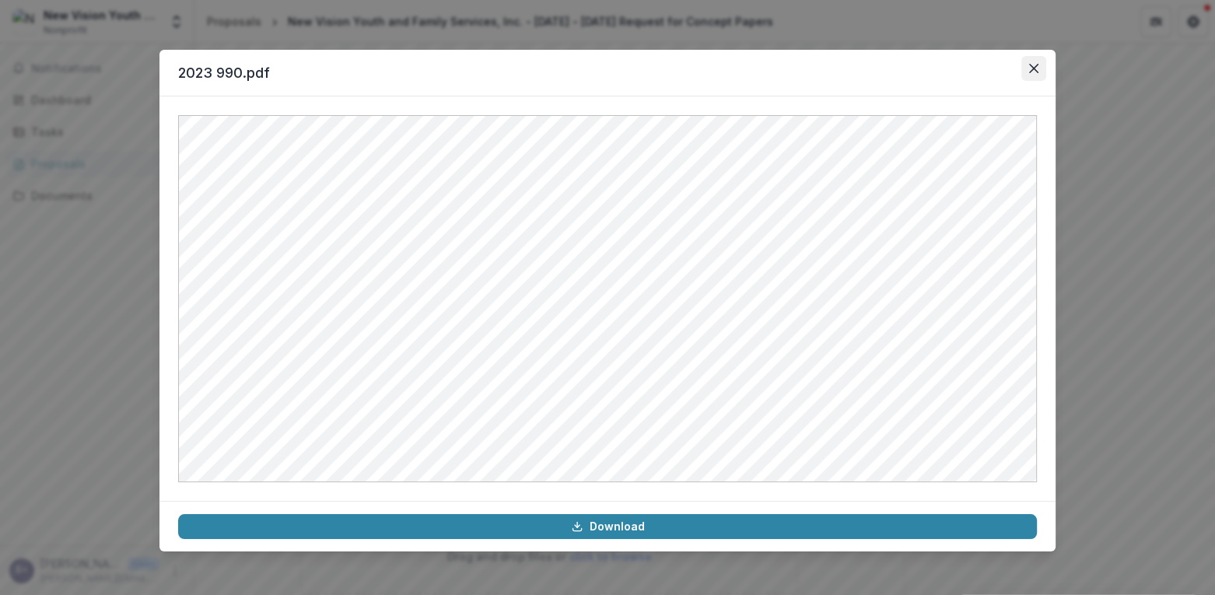
click at [1041, 69] on button "Close" at bounding box center [1033, 68] width 25 height 25
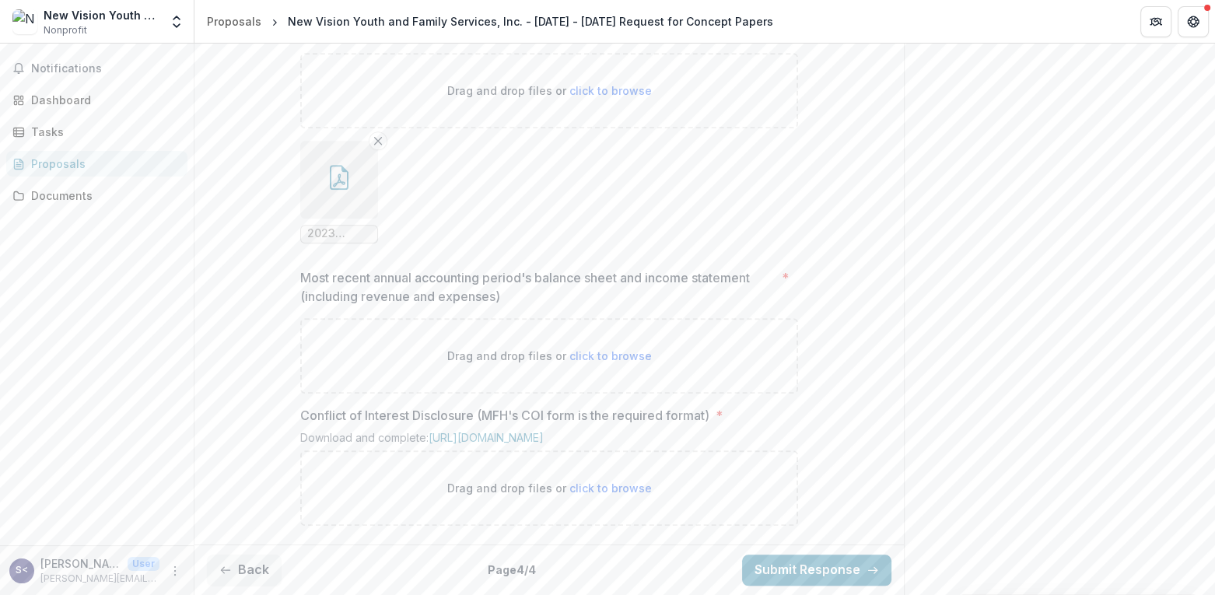
scroll to position [1512, 0]
click at [585, 349] on span "click to browse" at bounding box center [610, 355] width 82 height 13
type input "**********"
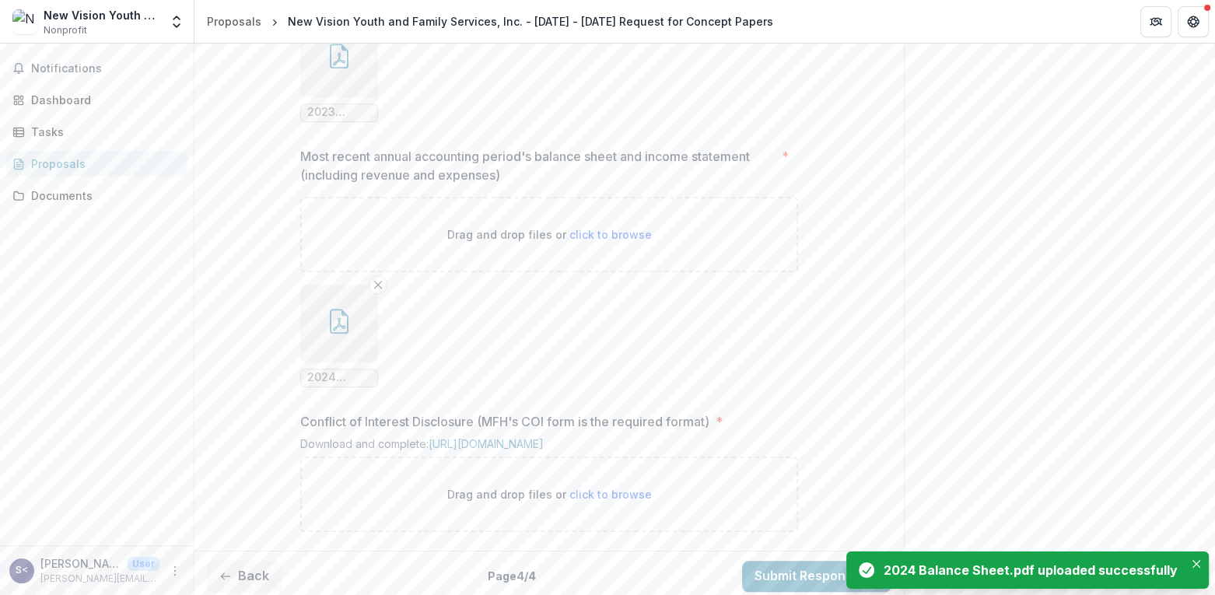
click at [312, 362] on button "button" at bounding box center [339, 324] width 78 height 78
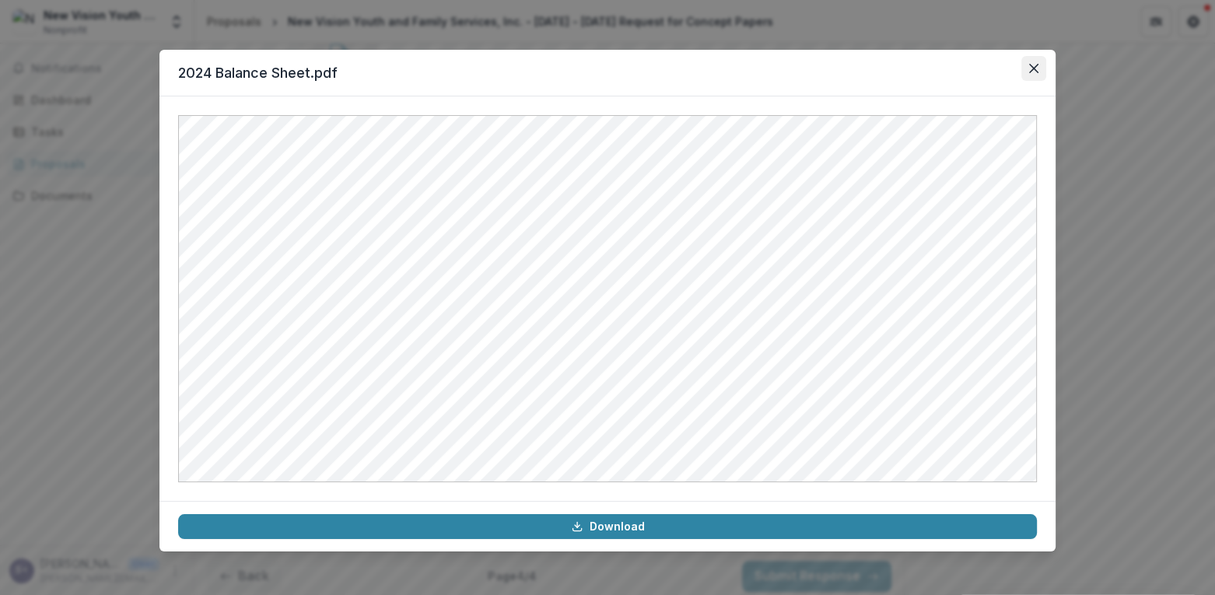
click at [1029, 70] on icon "Close" at bounding box center [1033, 68] width 9 height 9
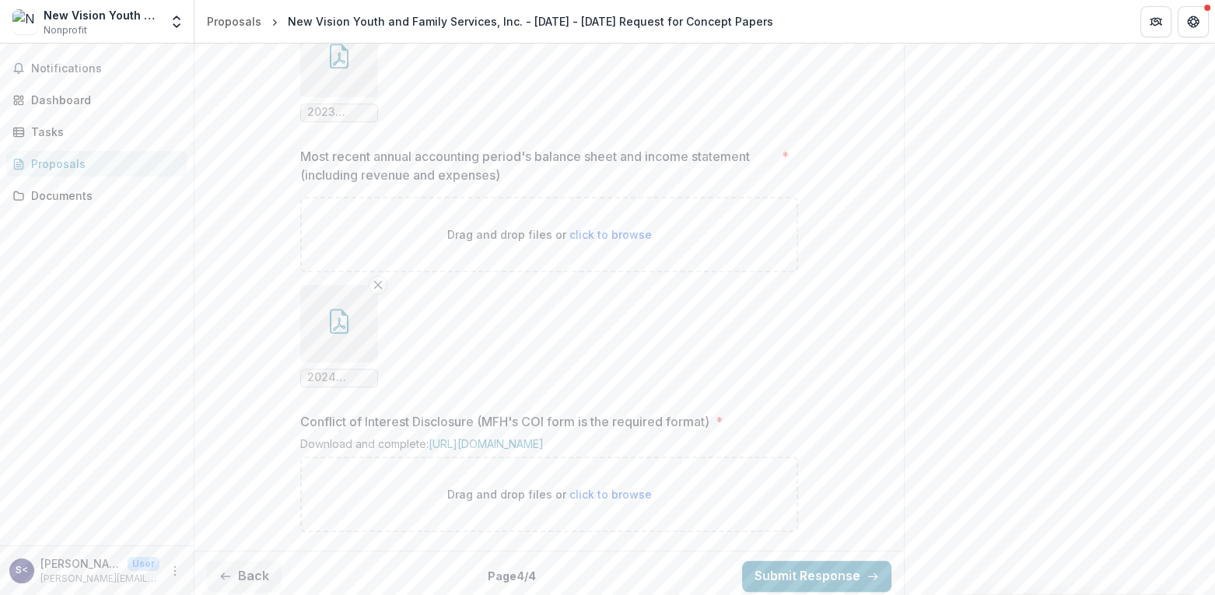
click at [615, 241] on span "click to browse" at bounding box center [610, 234] width 82 height 13
type input "**********"
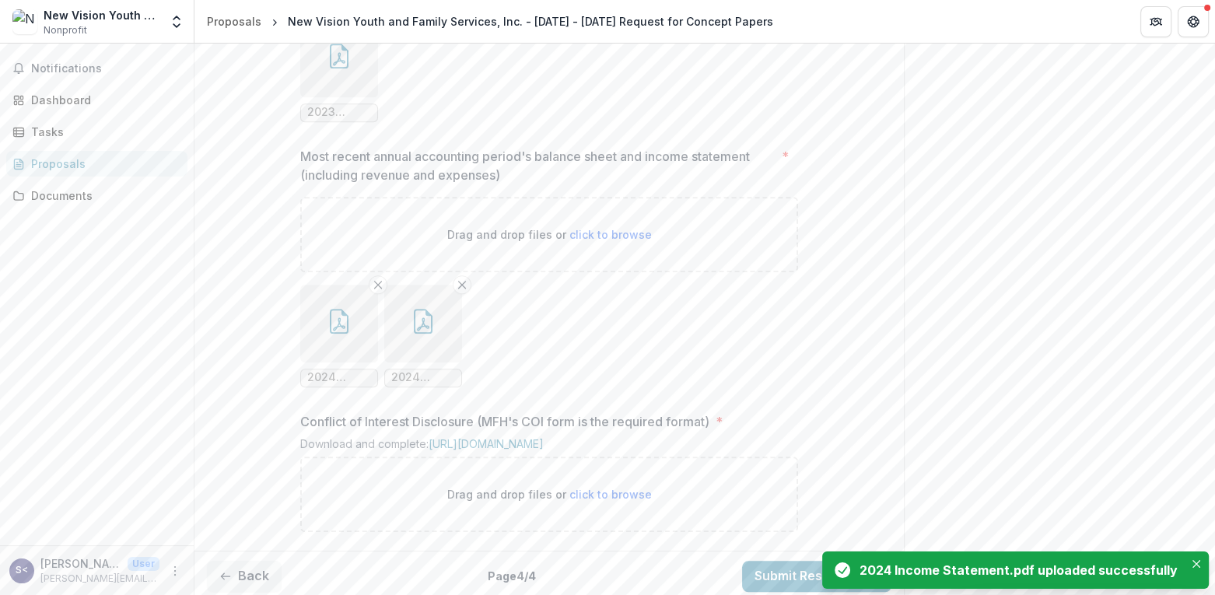
click at [442, 362] on button "button" at bounding box center [423, 324] width 78 height 78
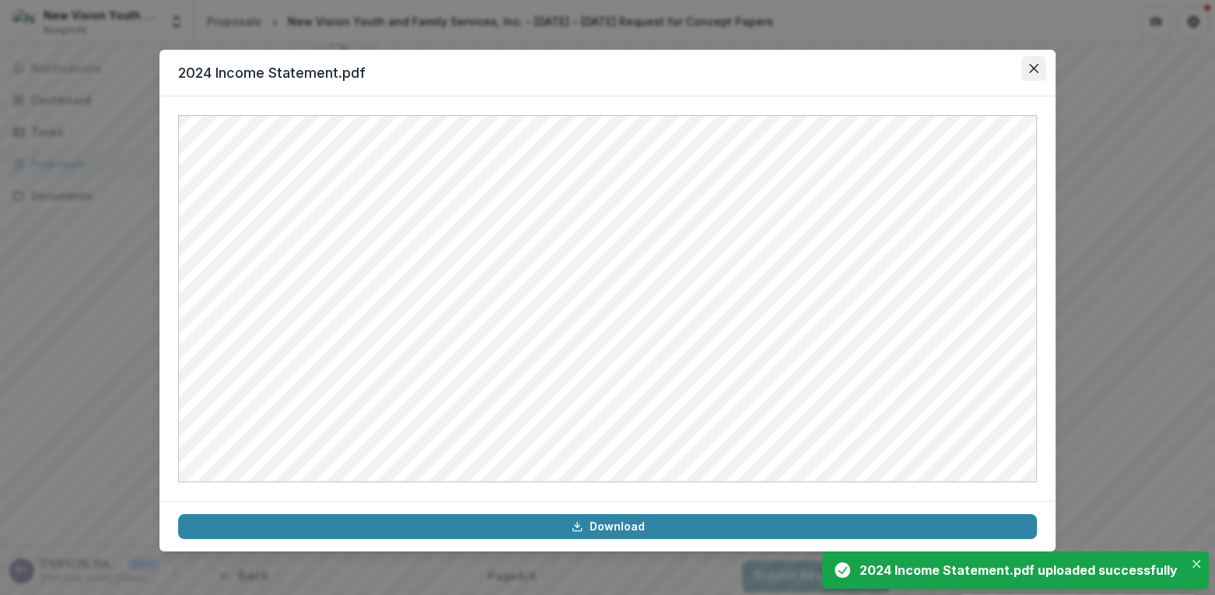
click at [1033, 67] on icon "Close" at bounding box center [1033, 68] width 9 height 9
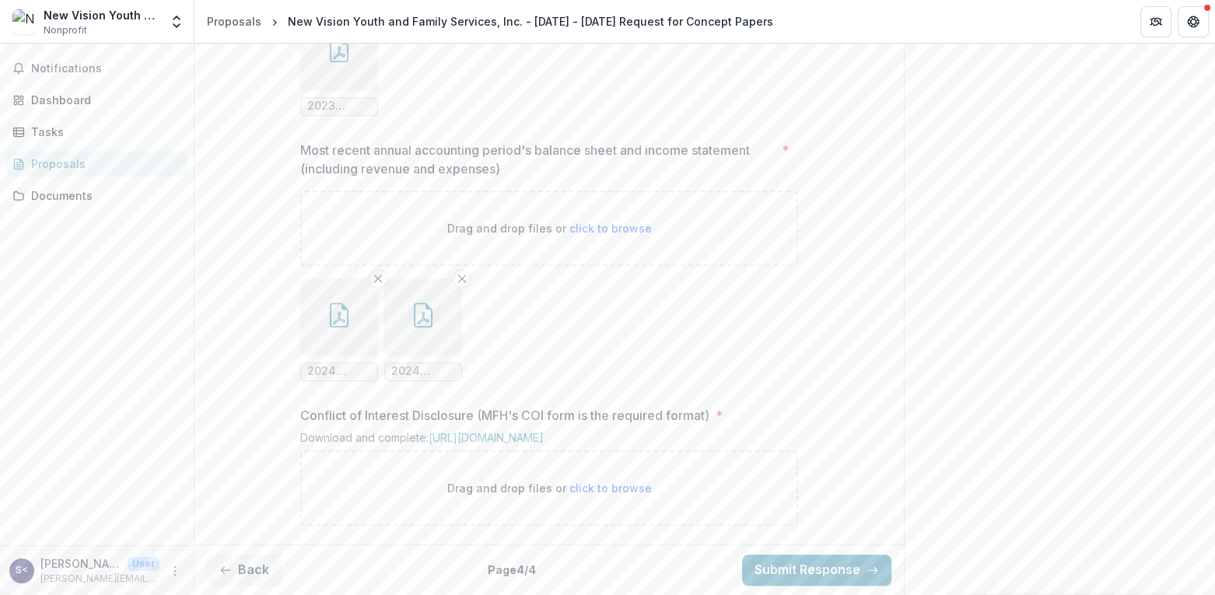
scroll to position [1639, 0]
click at [612, 485] on span "click to browse" at bounding box center [610, 487] width 82 height 13
click at [544, 431] on link "https://mffh.org/wp-content/uploads/2024/01/MFH-COI-Disclosure-Grant.pdf?mode=0…" at bounding box center [485, 437] width 115 height 13
click at [598, 488] on span "click to browse" at bounding box center [610, 487] width 82 height 13
type input "**********"
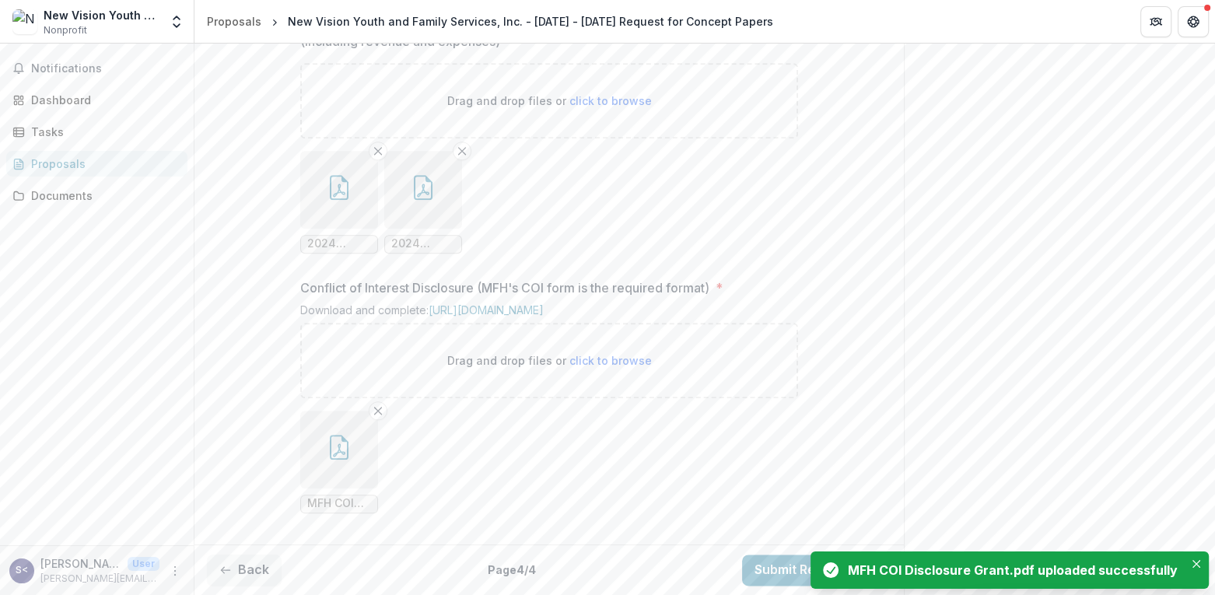
scroll to position [1768, 0]
click at [327, 455] on icon "button" at bounding box center [339, 447] width 25 height 25
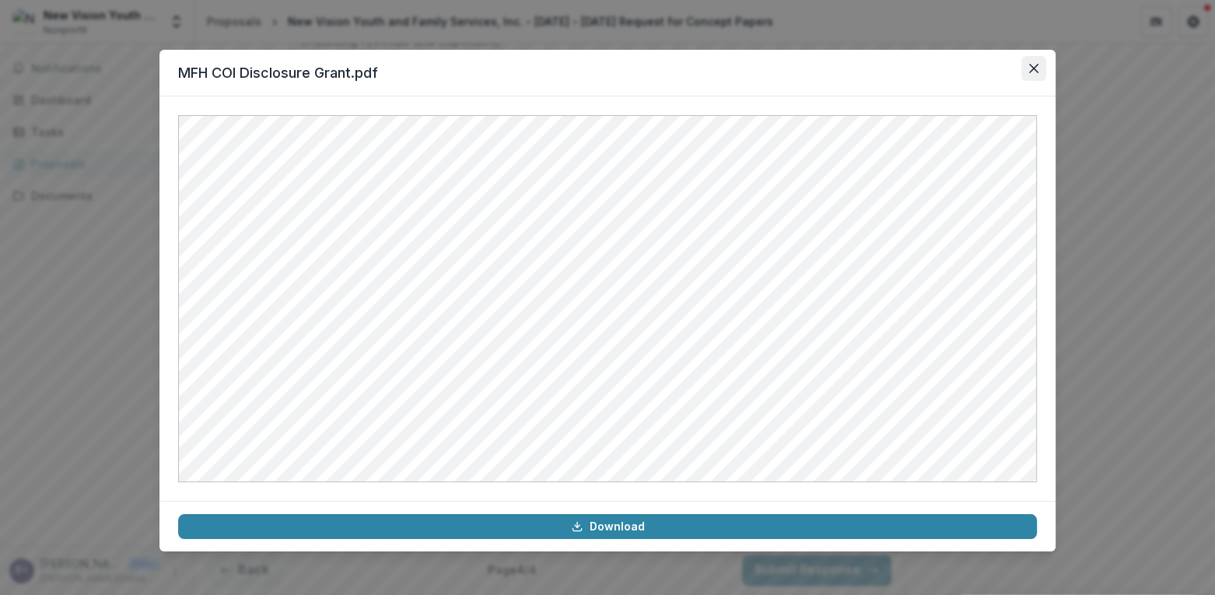
click at [1036, 67] on icon "Close" at bounding box center [1033, 68] width 9 height 9
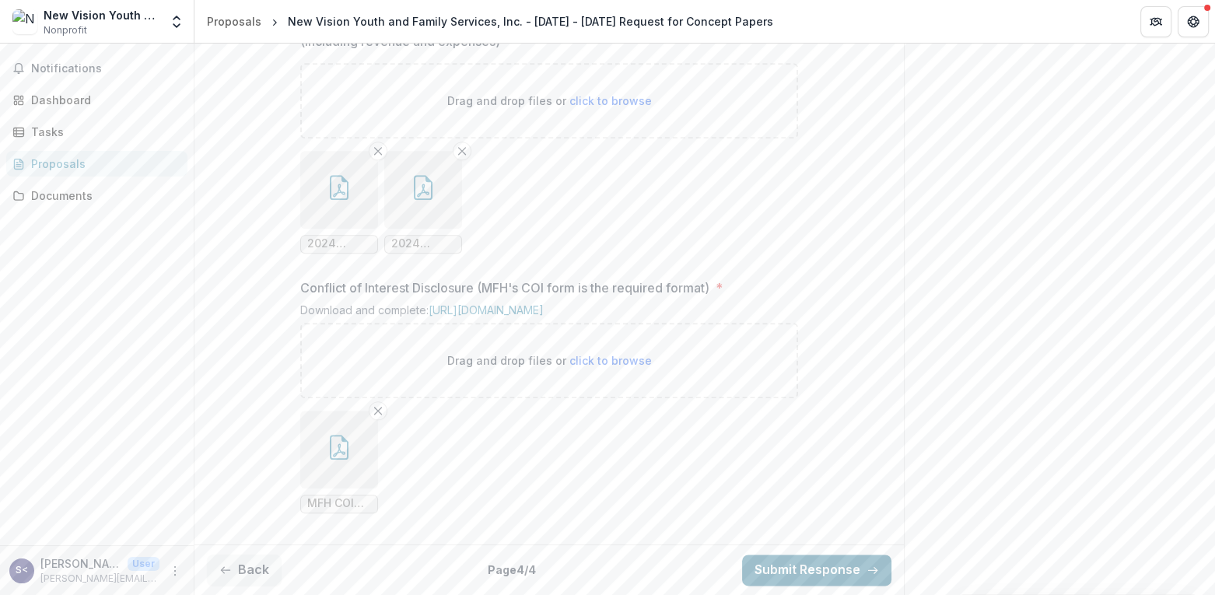
click at [814, 567] on button "Submit Response" at bounding box center [816, 569] width 149 height 31
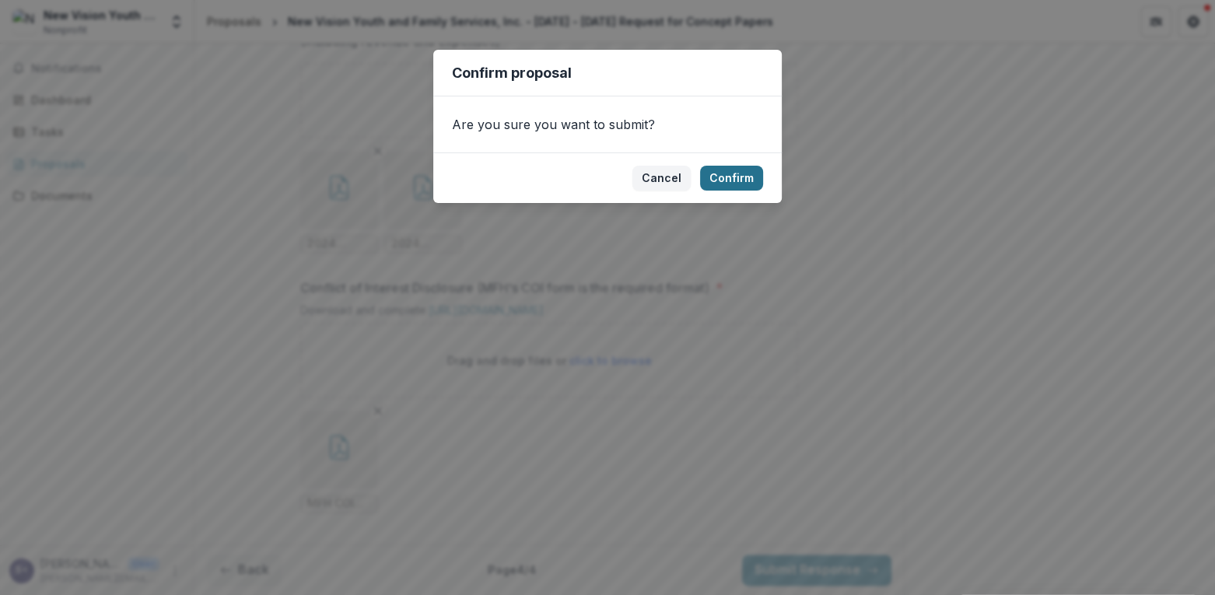
click at [728, 180] on button "Confirm" at bounding box center [731, 178] width 63 height 25
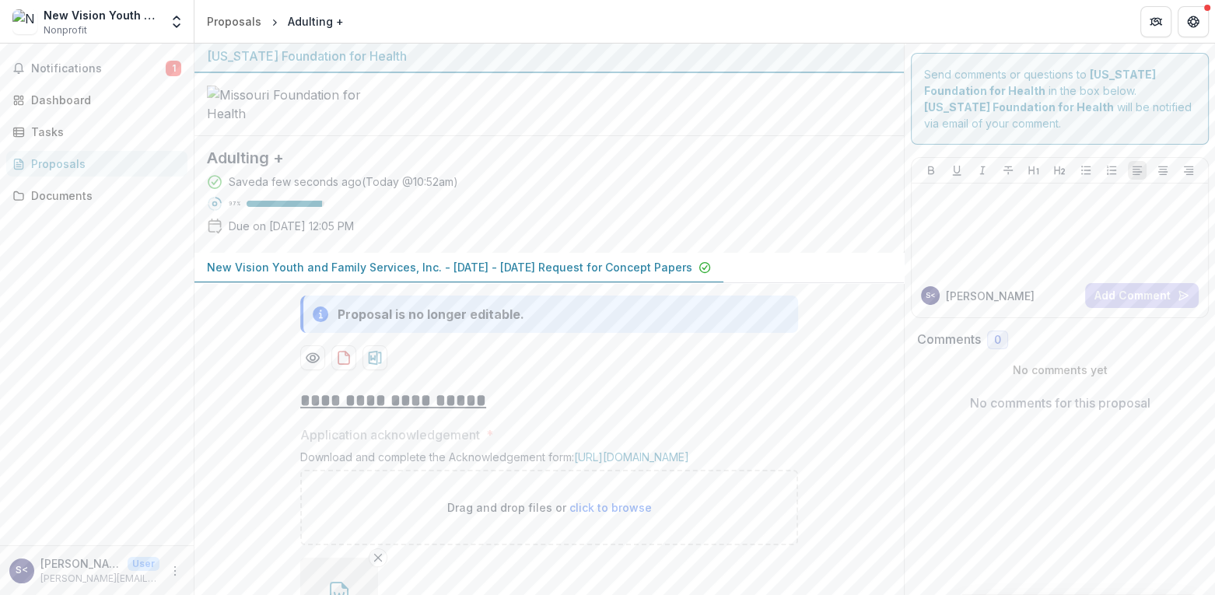
scroll to position [0, 0]
click at [60, 70] on span "Notifications" at bounding box center [98, 68] width 135 height 13
click at [49, 93] on div "Dashboard" at bounding box center [103, 100] width 144 height 16
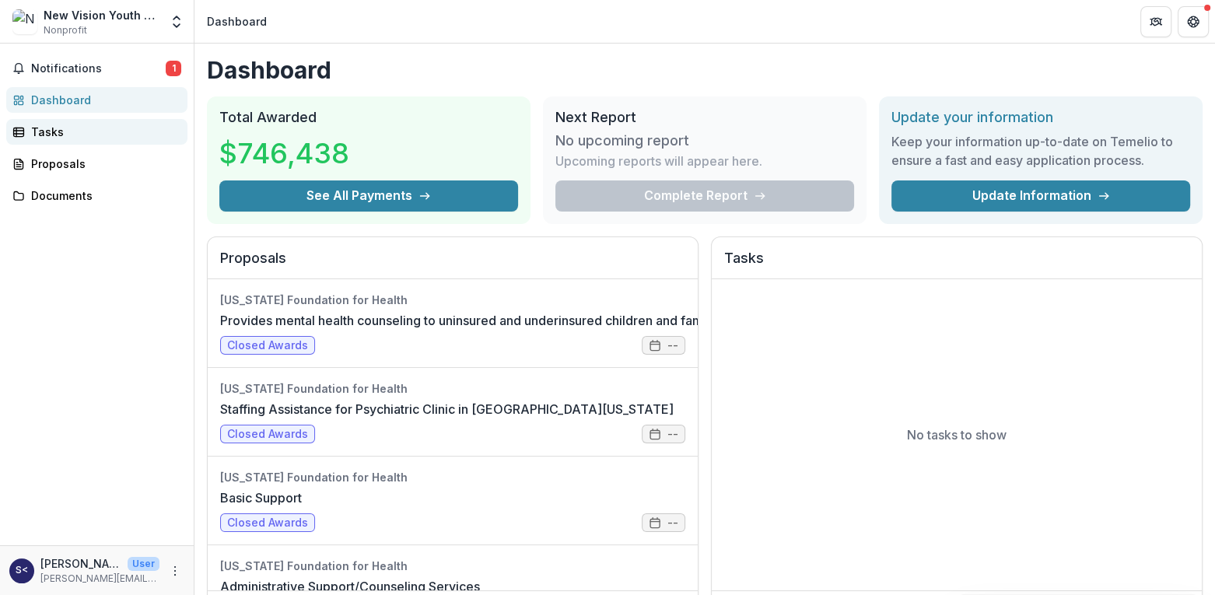
click at [72, 135] on div "Tasks" at bounding box center [103, 132] width 144 height 16
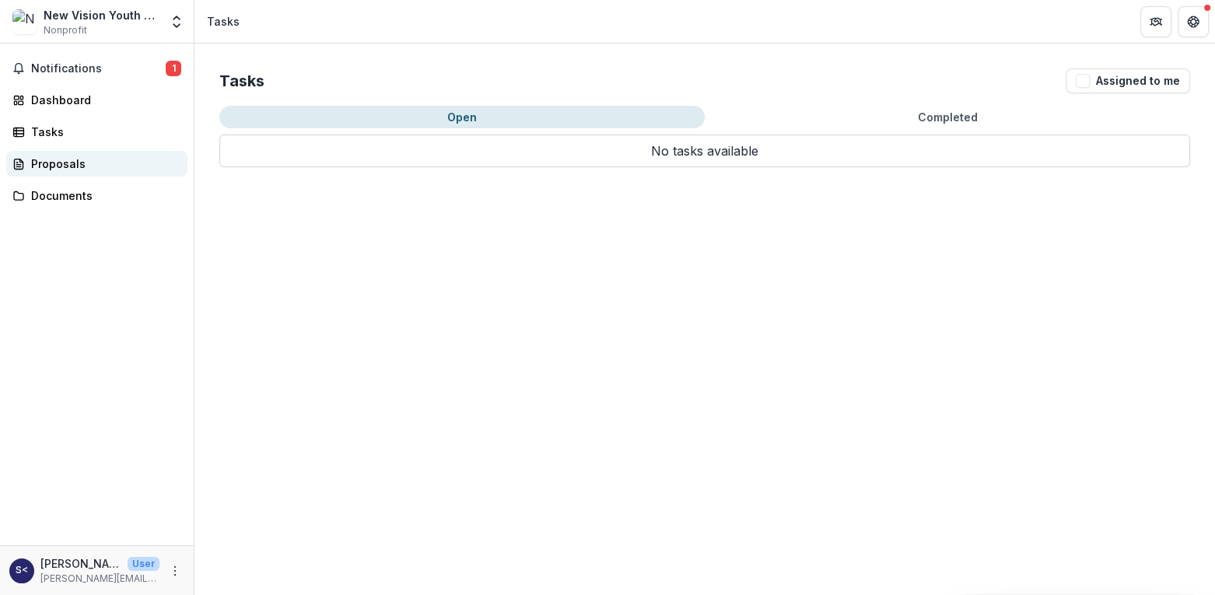
click at [54, 165] on div "Proposals" at bounding box center [103, 164] width 144 height 16
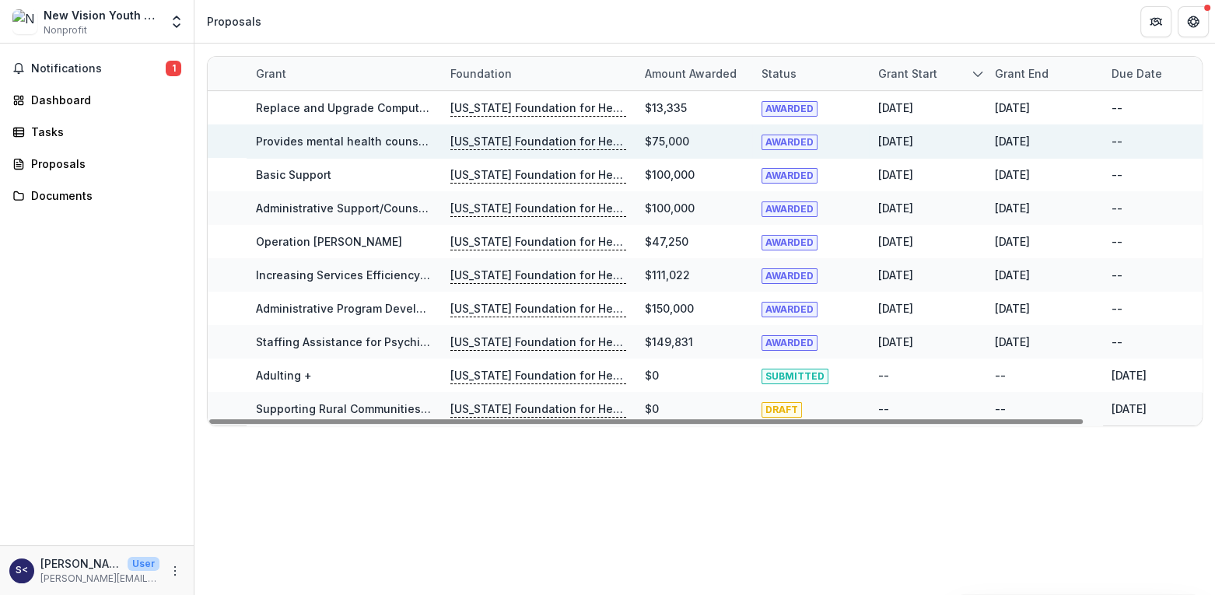
click at [310, 143] on link "Provides mental health counseling to uninsured and underinsured children and fa…" at bounding box center [498, 141] width 484 height 13
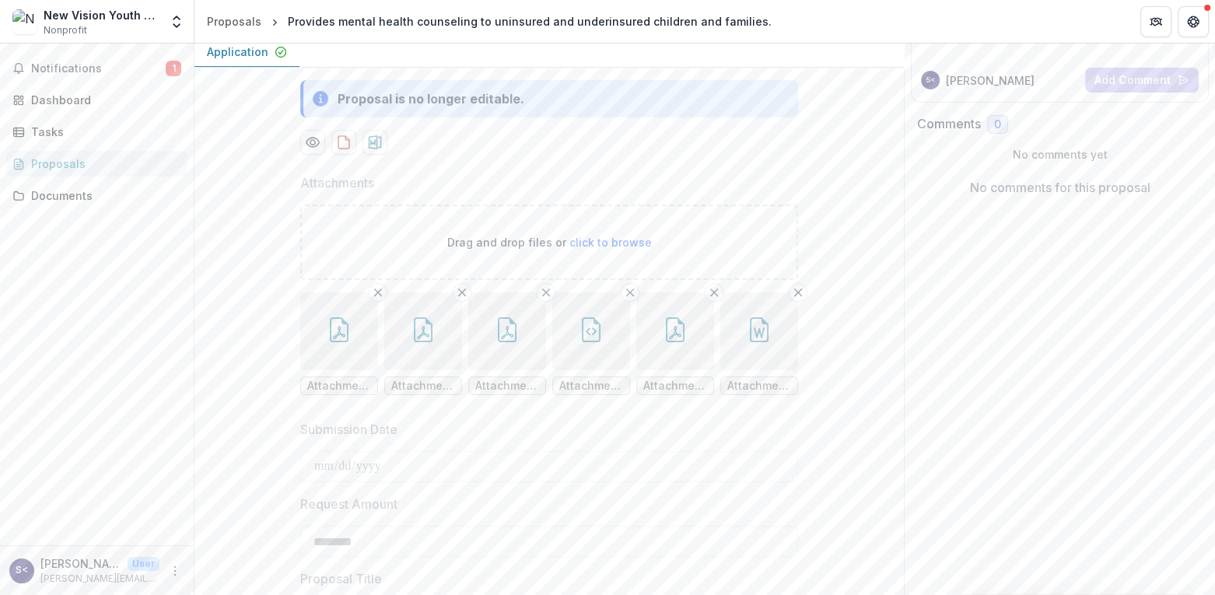
scroll to position [233, 0]
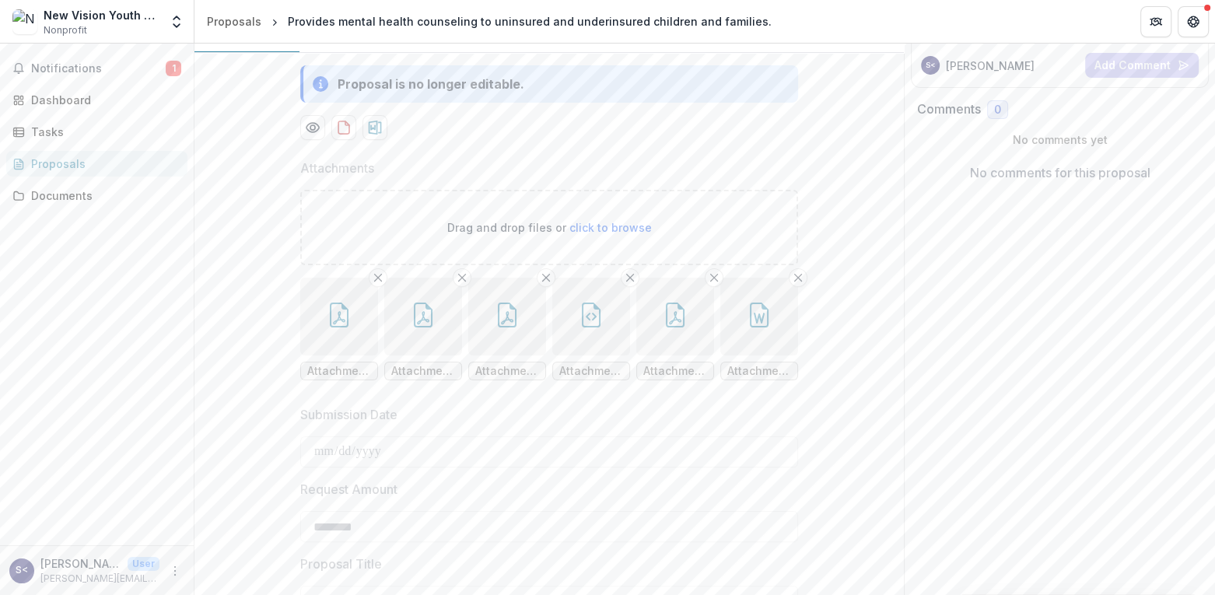
click at [342, 327] on icon "button" at bounding box center [339, 315] width 25 height 25
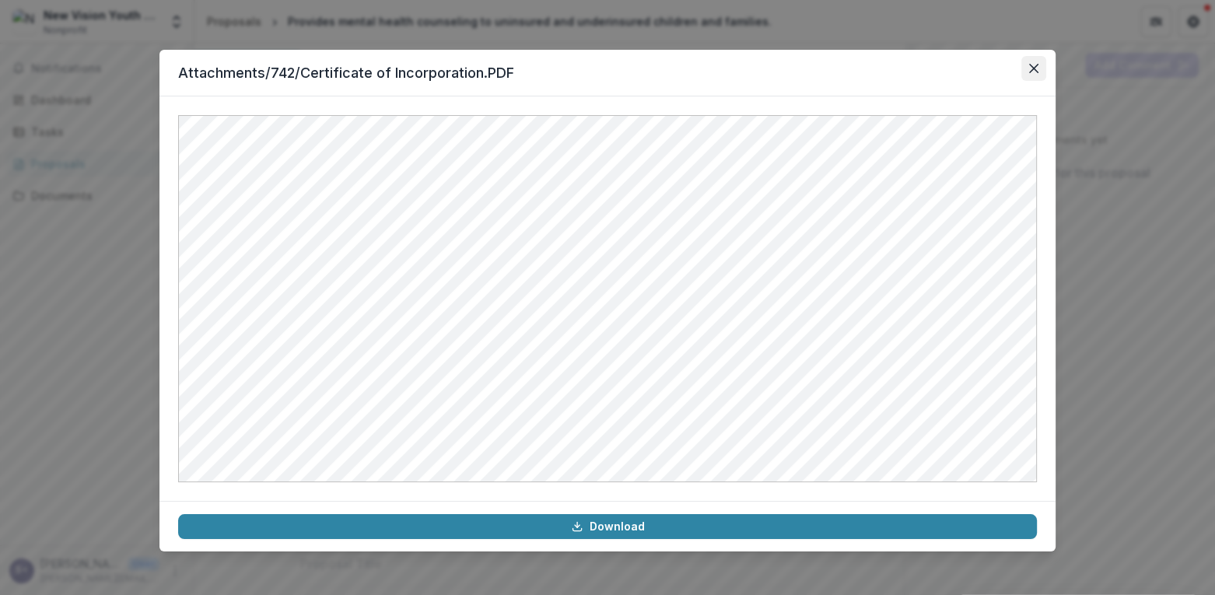
click at [1031, 65] on icon "Close" at bounding box center [1033, 68] width 9 height 9
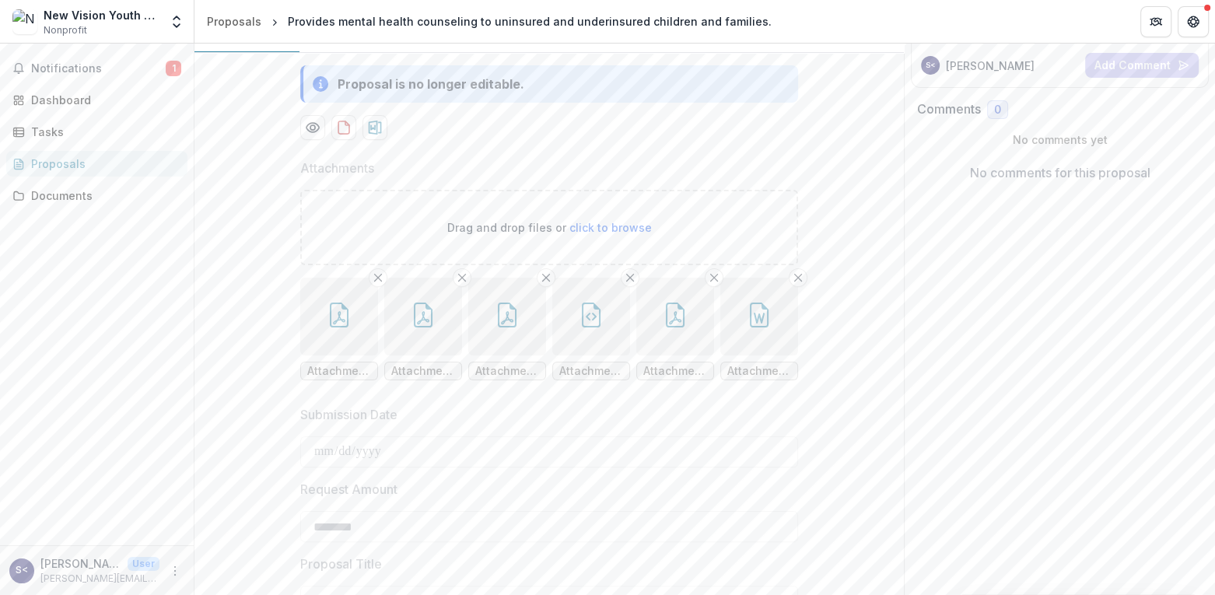
click at [404, 355] on button "button" at bounding box center [423, 317] width 78 height 78
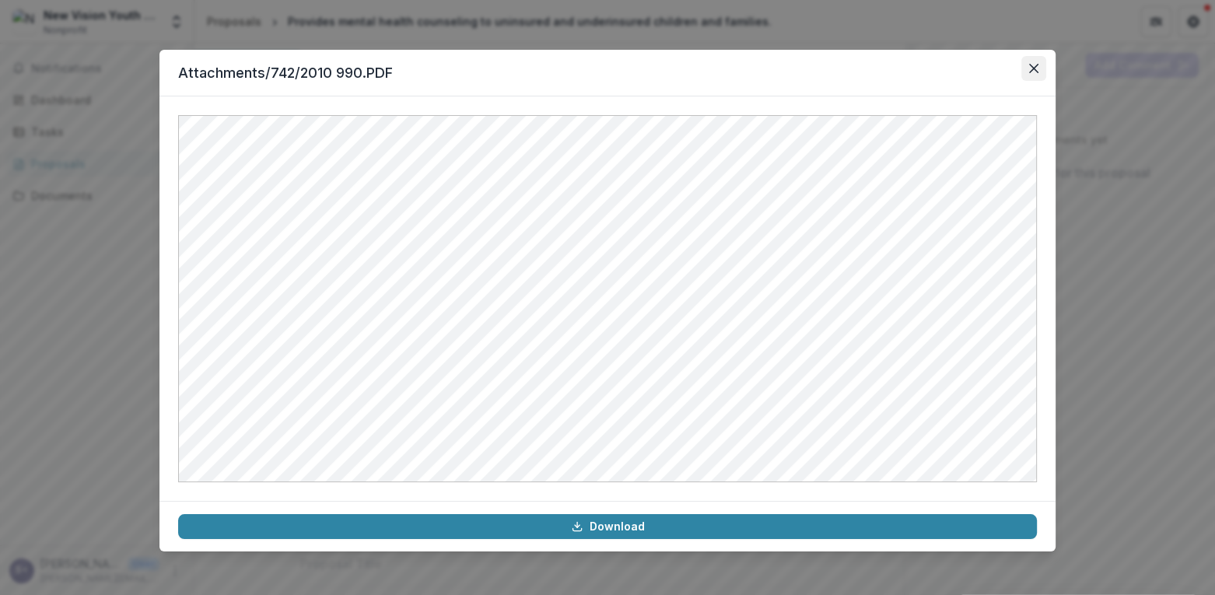
click at [1036, 70] on icon "Close" at bounding box center [1033, 68] width 9 height 9
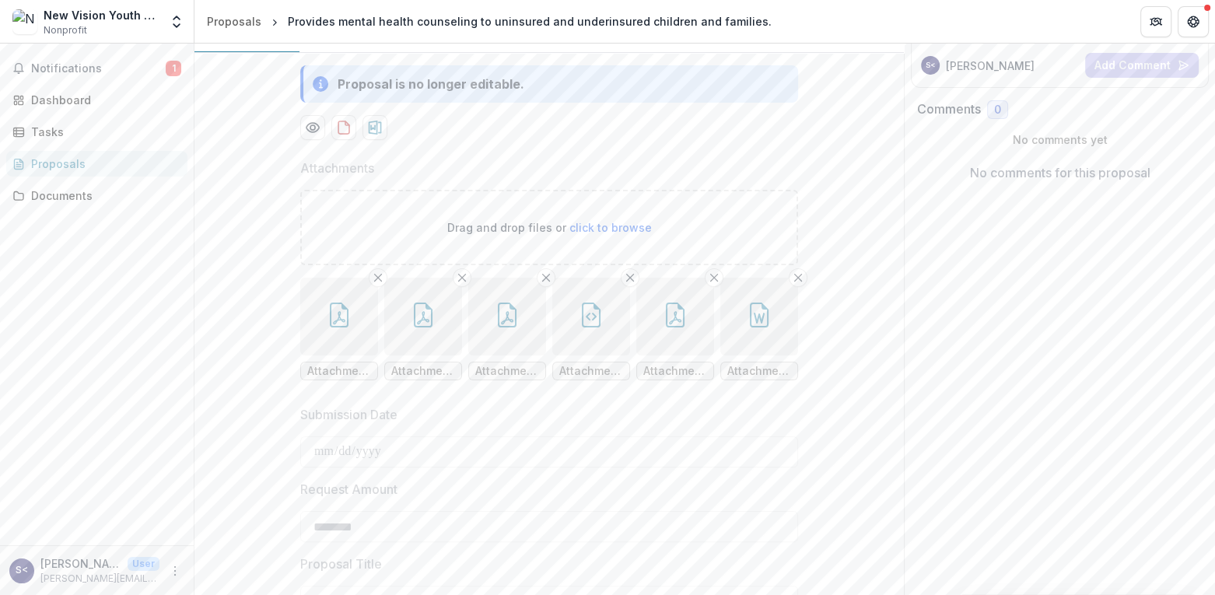
click at [509, 327] on icon "button" at bounding box center [507, 315] width 25 height 25
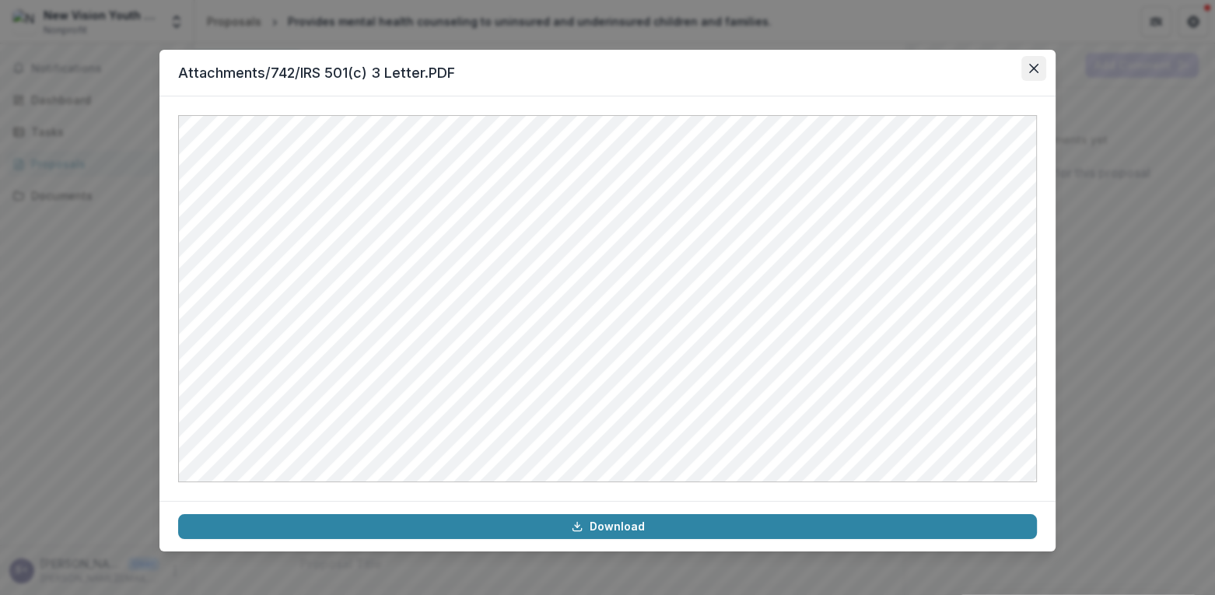
click at [1031, 74] on button "Close" at bounding box center [1033, 68] width 25 height 25
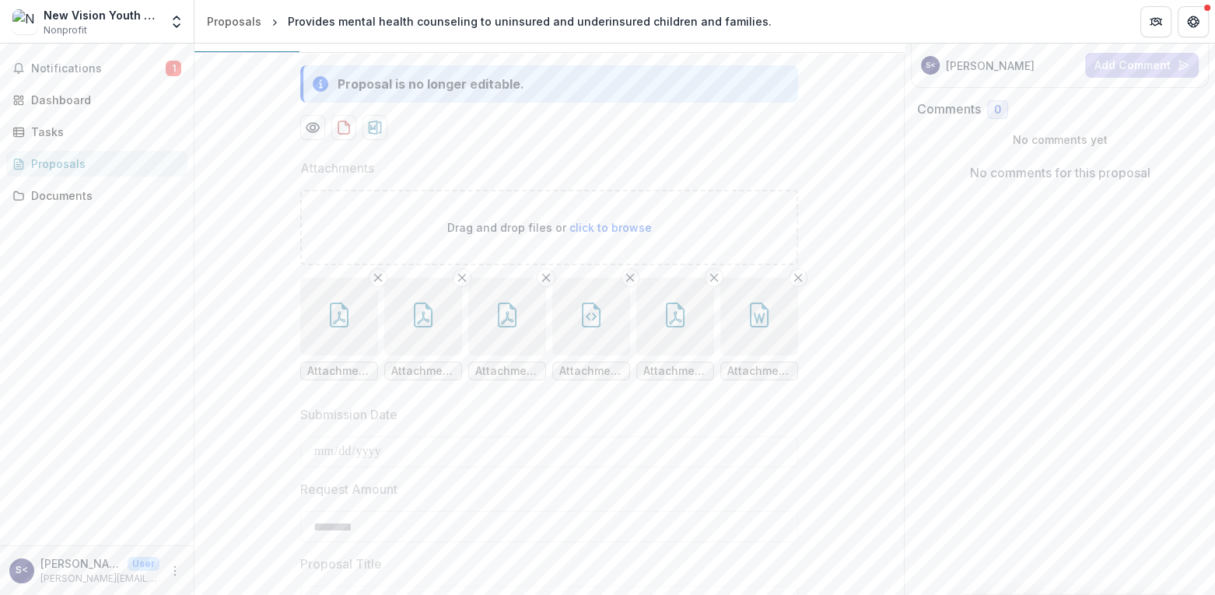
click at [594, 355] on button "button" at bounding box center [591, 317] width 78 height 78
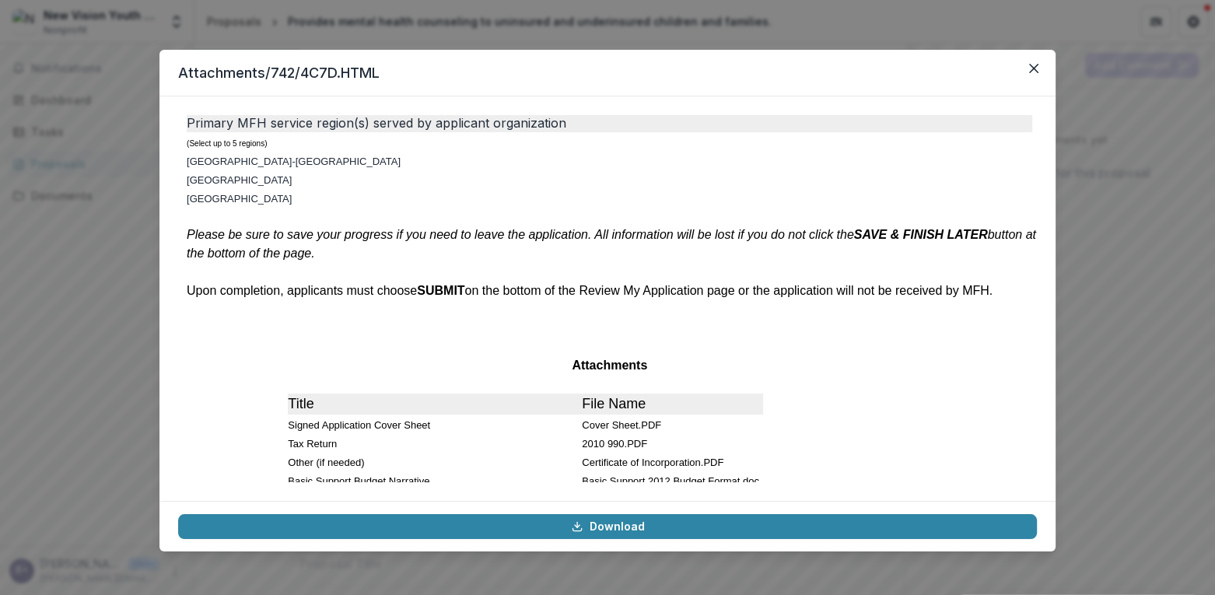
scroll to position [2429, 0]
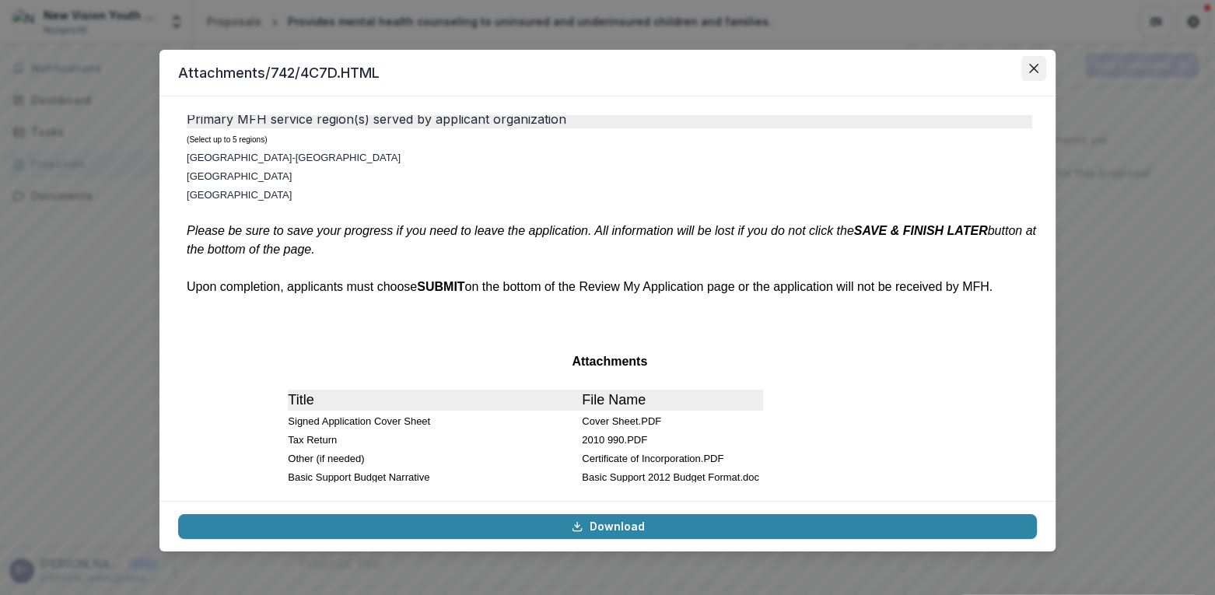
click at [1027, 66] on button "Close" at bounding box center [1033, 68] width 25 height 25
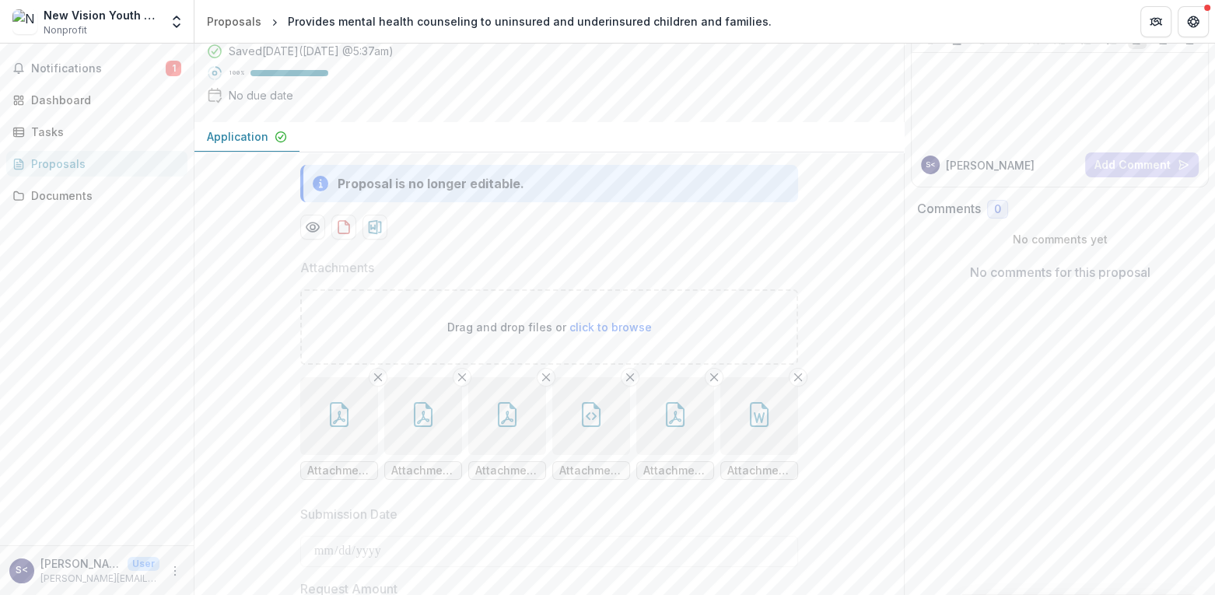
scroll to position [0, 0]
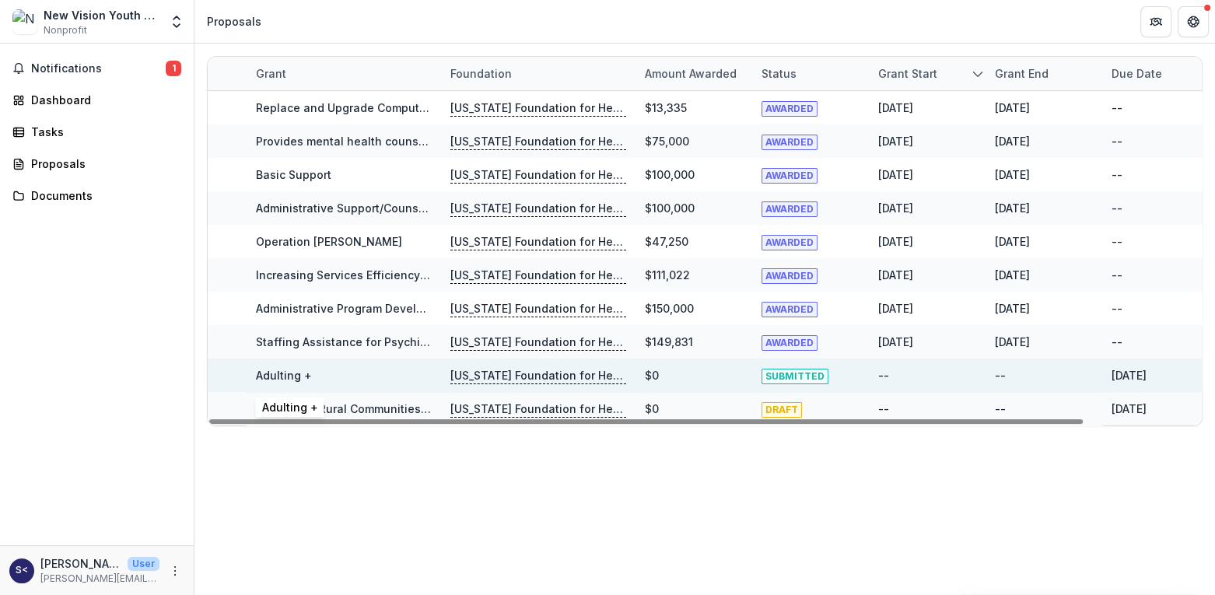
click at [286, 374] on link "Adulting +" at bounding box center [284, 375] width 56 height 13
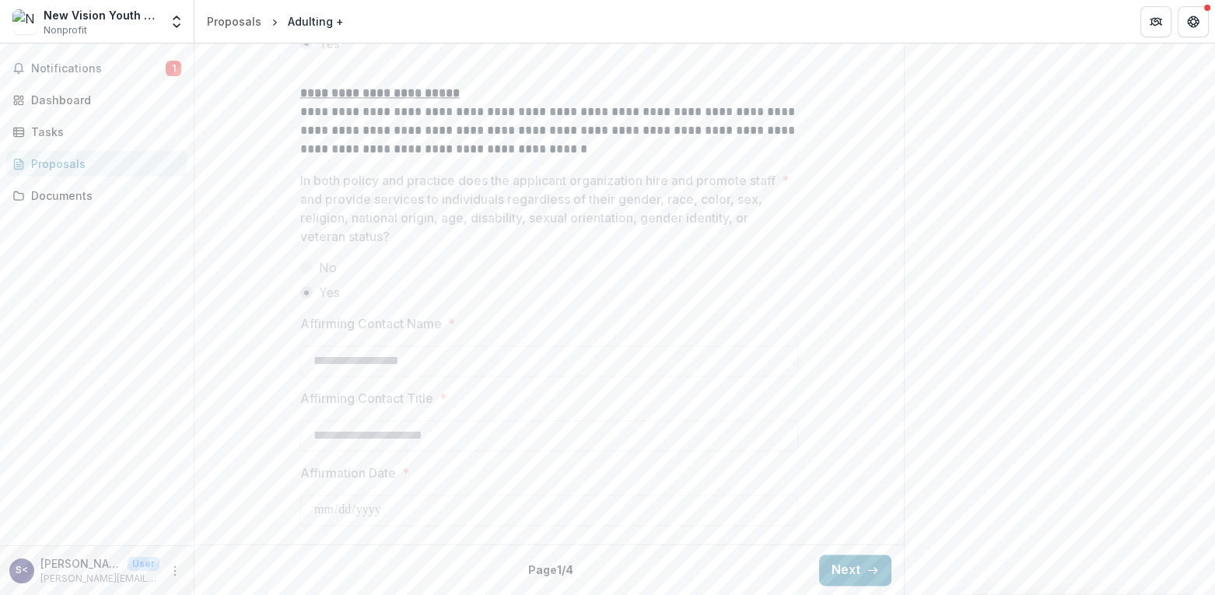
scroll to position [2149, 0]
click at [847, 561] on button "Next" at bounding box center [855, 569] width 72 height 31
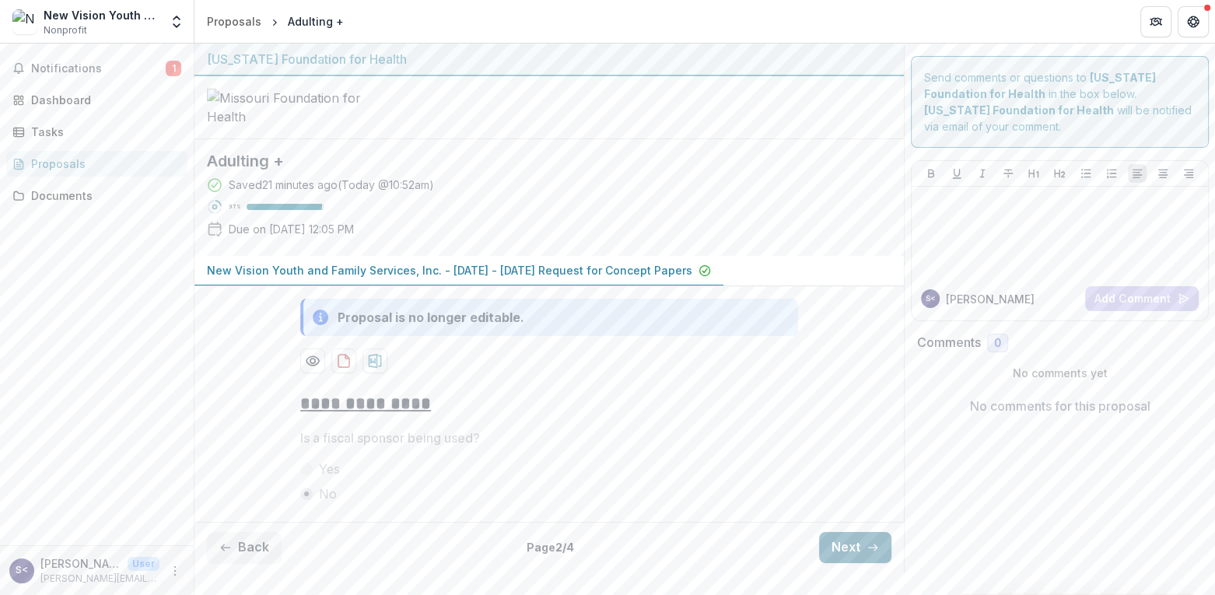
scroll to position [94, 0]
drag, startPoint x: 869, startPoint y: 574, endPoint x: 859, endPoint y: 577, distance: 9.8
click at [859, 563] on button "Next" at bounding box center [855, 547] width 72 height 31
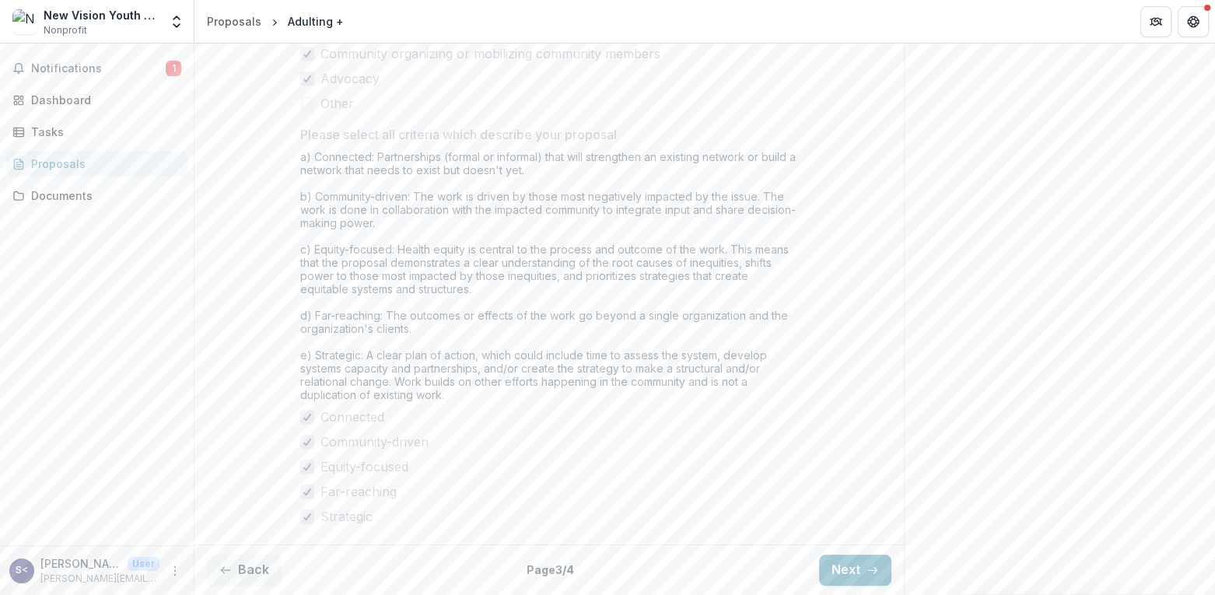
scroll to position [1407, 0]
click at [833, 575] on button "Next" at bounding box center [855, 569] width 72 height 31
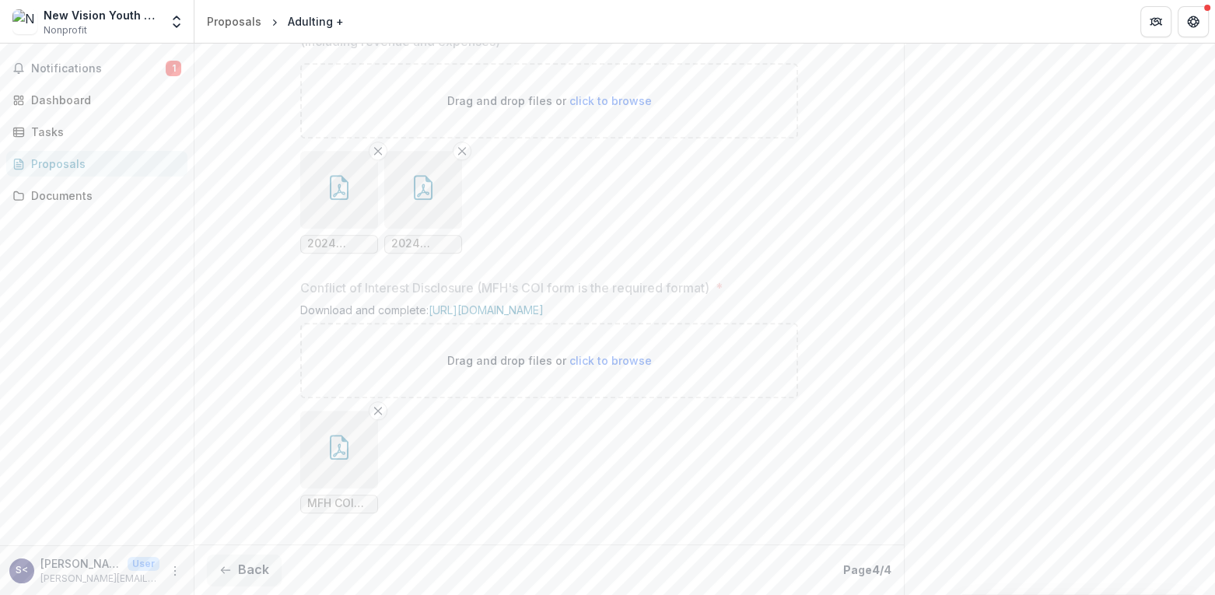
scroll to position [1817, 0]
click at [226, 569] on icon "button" at bounding box center [225, 570] width 12 height 12
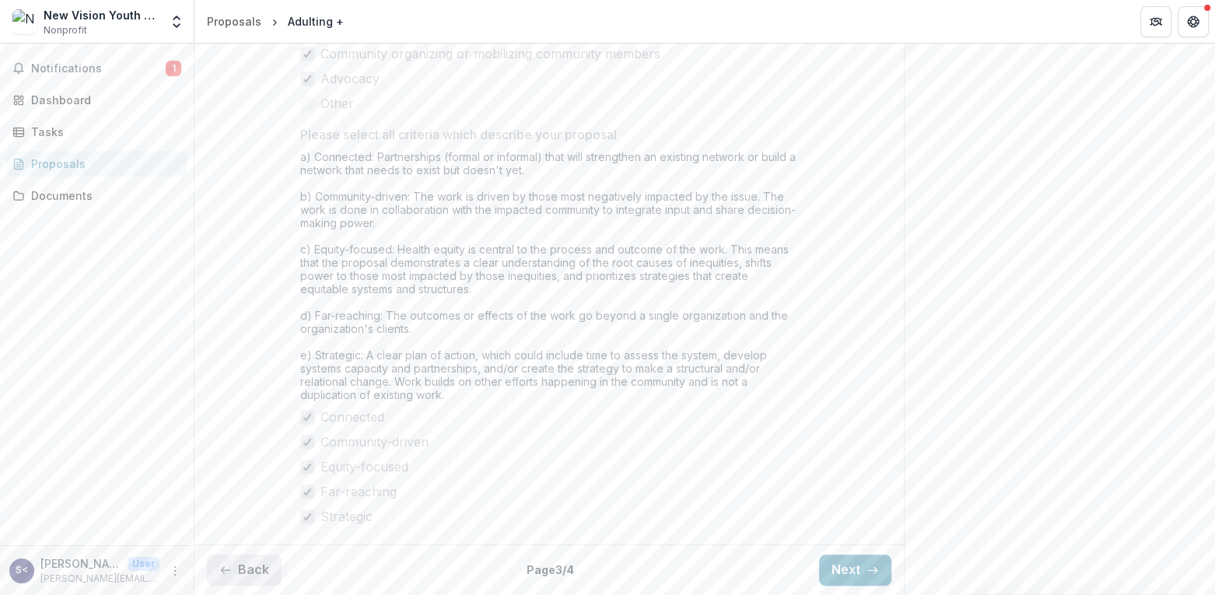
scroll to position [1407, 0]
click at [231, 567] on icon "button" at bounding box center [225, 570] width 12 height 12
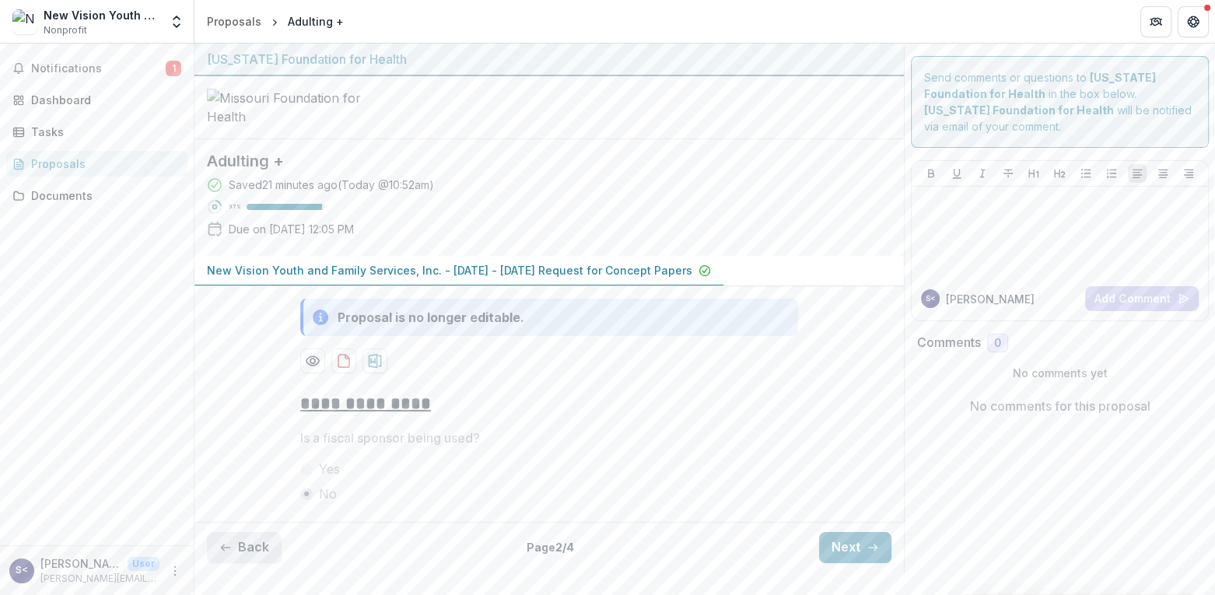
scroll to position [94, 0]
click at [231, 554] on icon "button" at bounding box center [225, 547] width 12 height 12
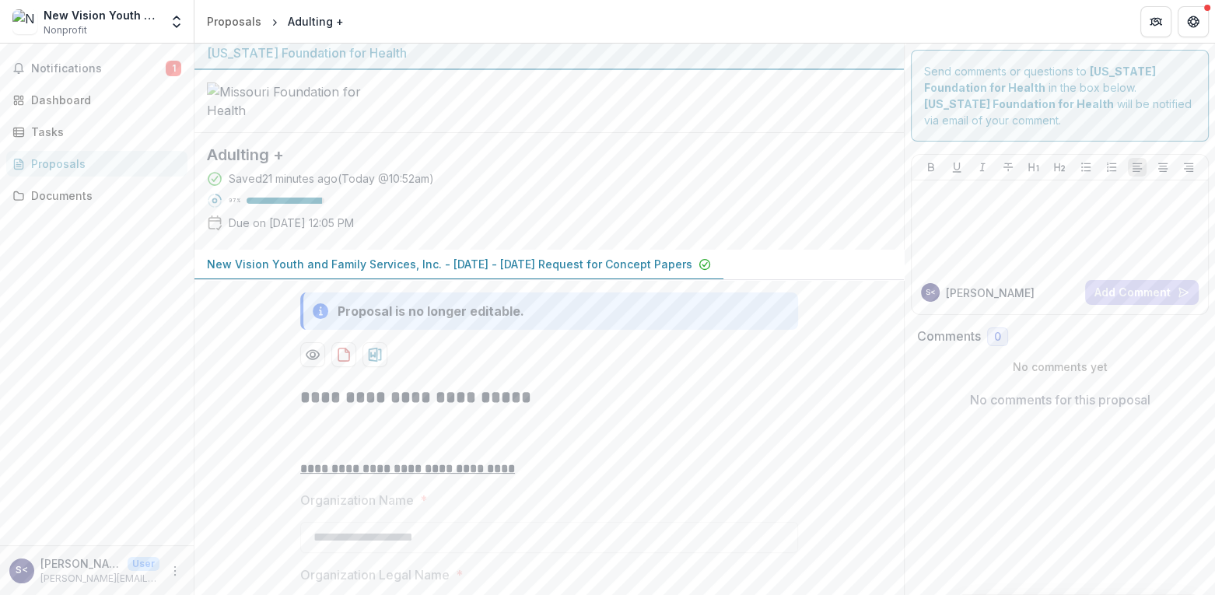
scroll to position [0, 0]
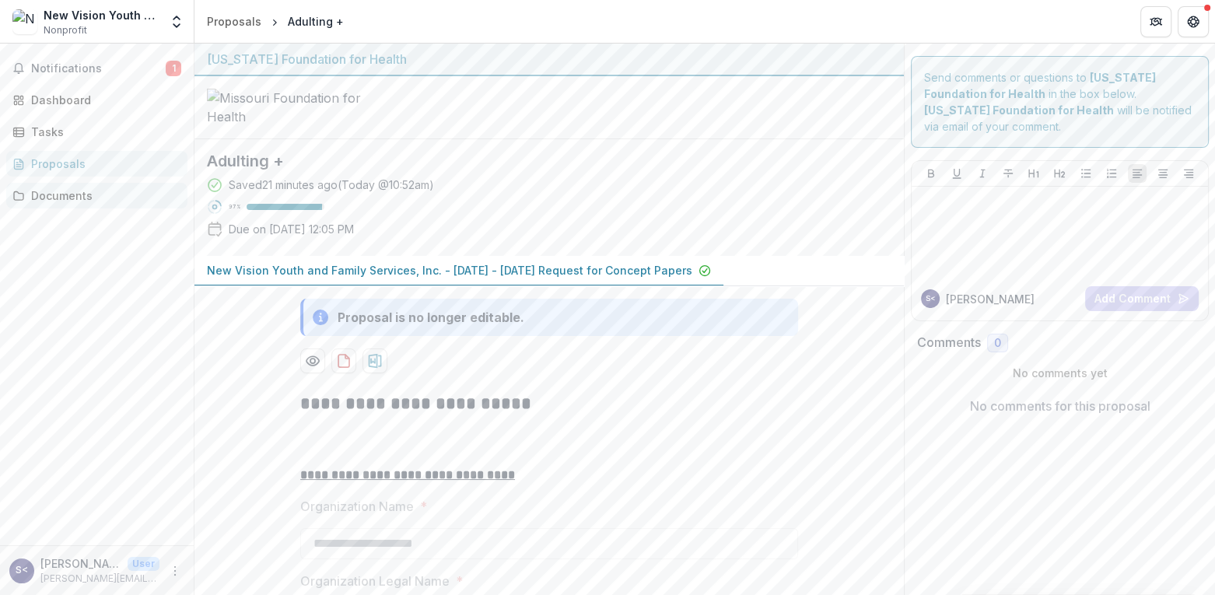
click at [73, 194] on div "Documents" at bounding box center [103, 195] width 144 height 16
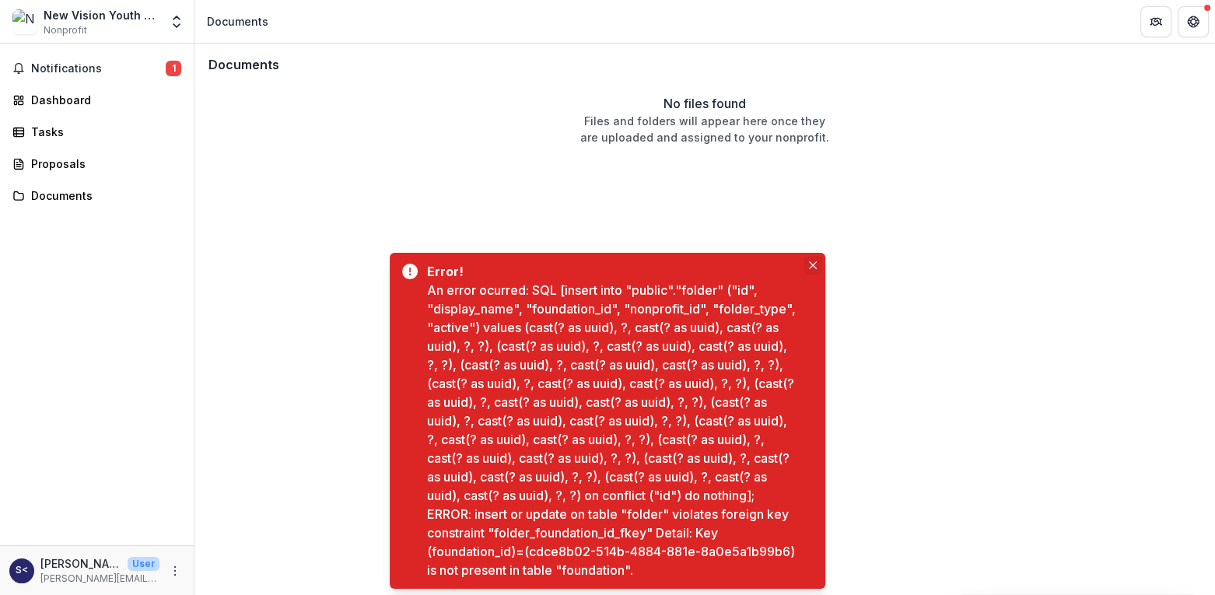
click at [810, 256] on button "Close" at bounding box center [812, 265] width 19 height 19
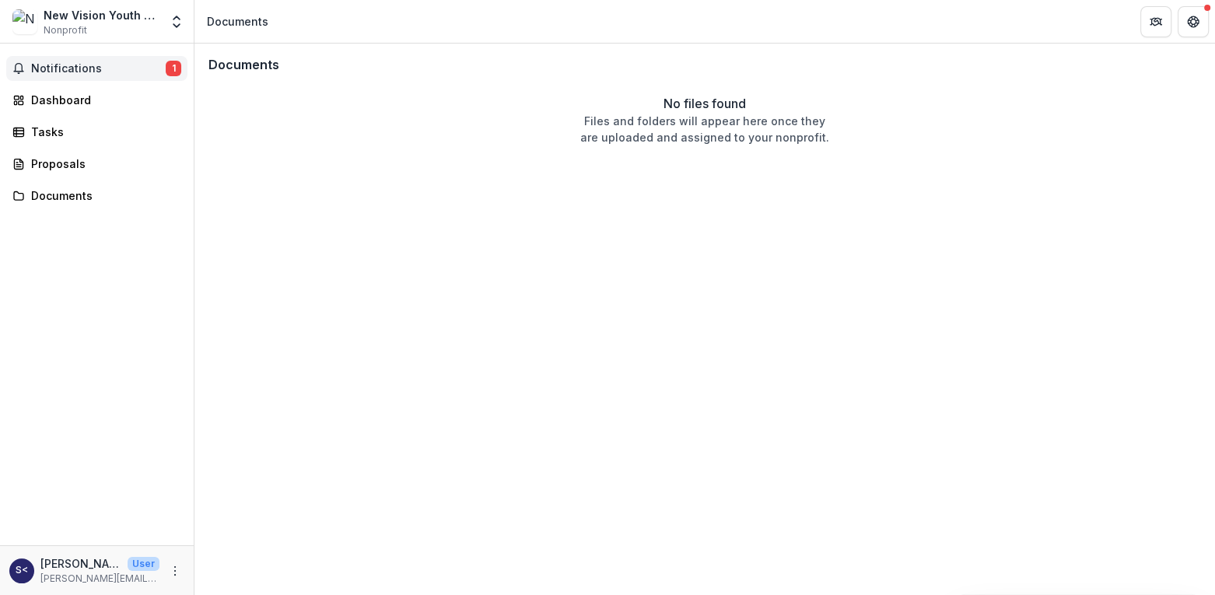
click at [104, 69] on span "Notifications" at bounding box center [98, 68] width 135 height 13
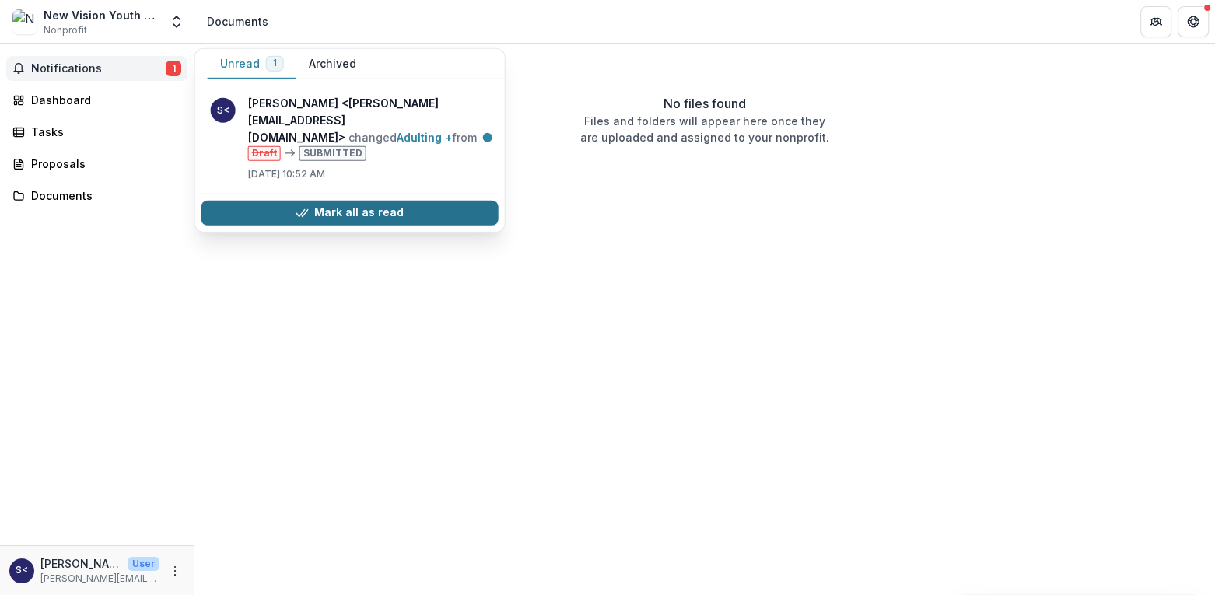
click at [377, 208] on button "Mark all as read" at bounding box center [349, 213] width 297 height 25
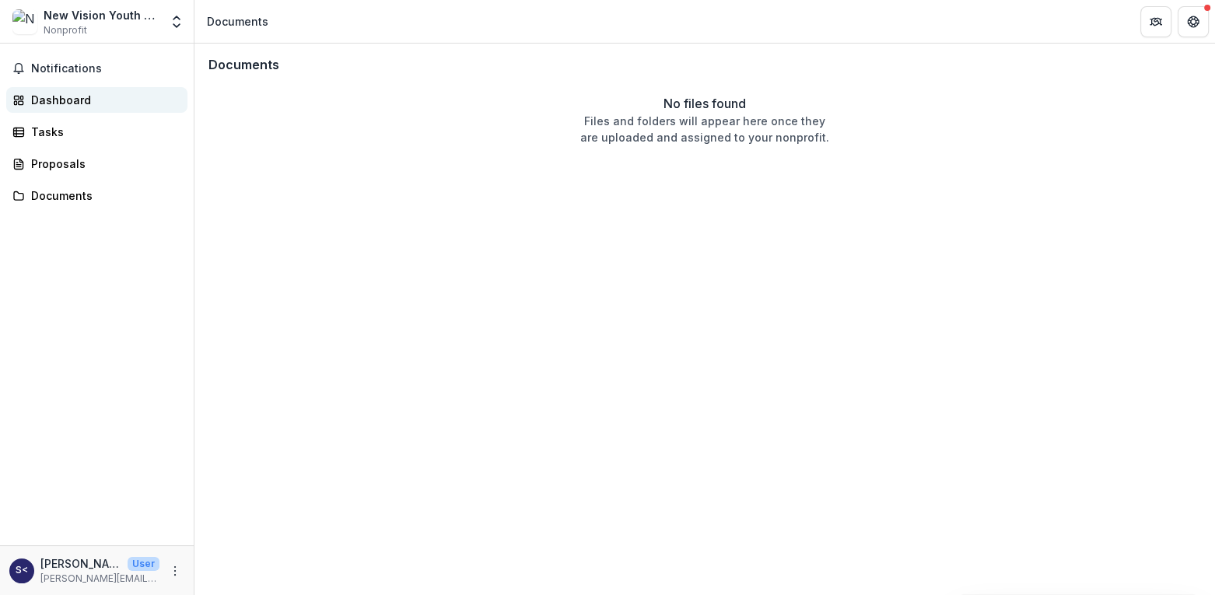
click at [71, 101] on div "Dashboard" at bounding box center [103, 100] width 144 height 16
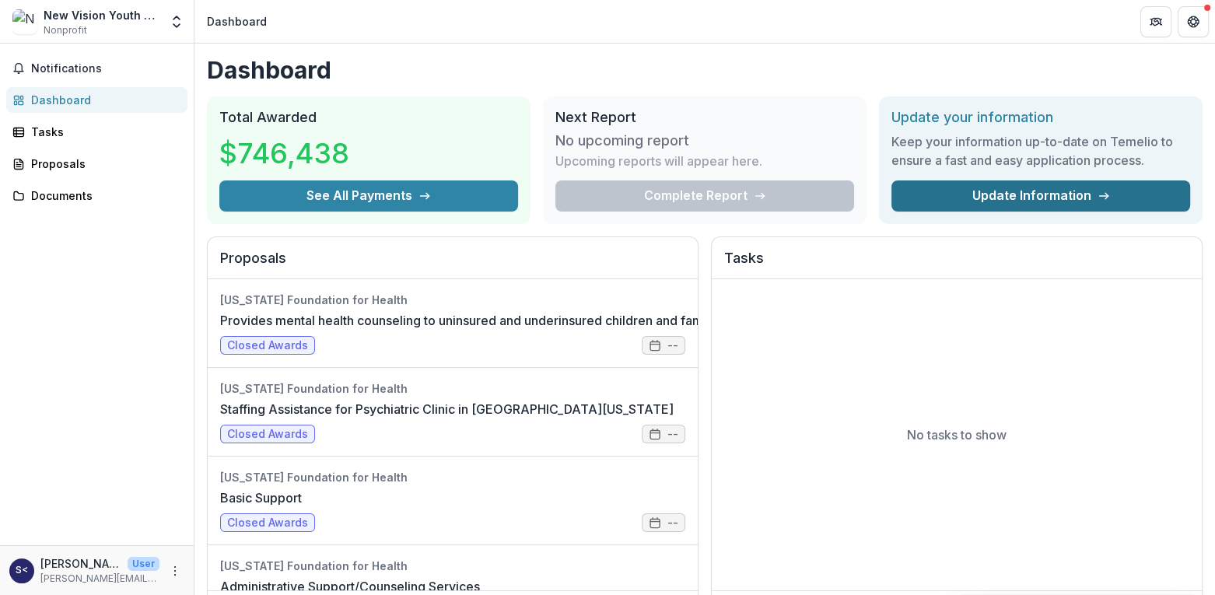
click at [1014, 188] on link "Update Information" at bounding box center [1040, 195] width 299 height 31
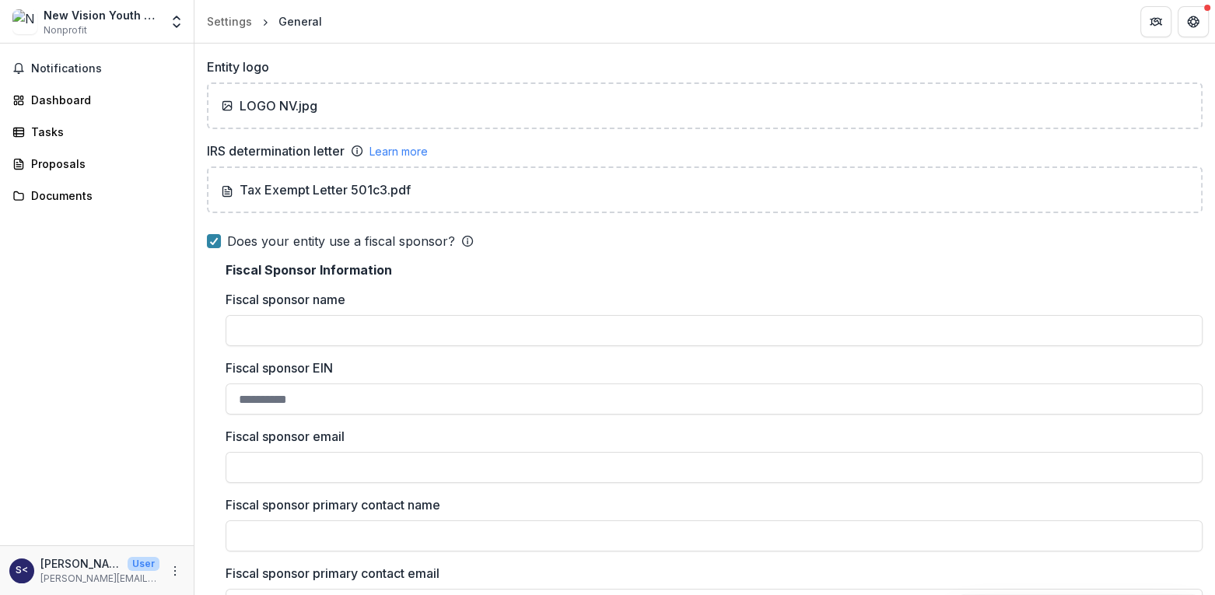
scroll to position [653, 0]
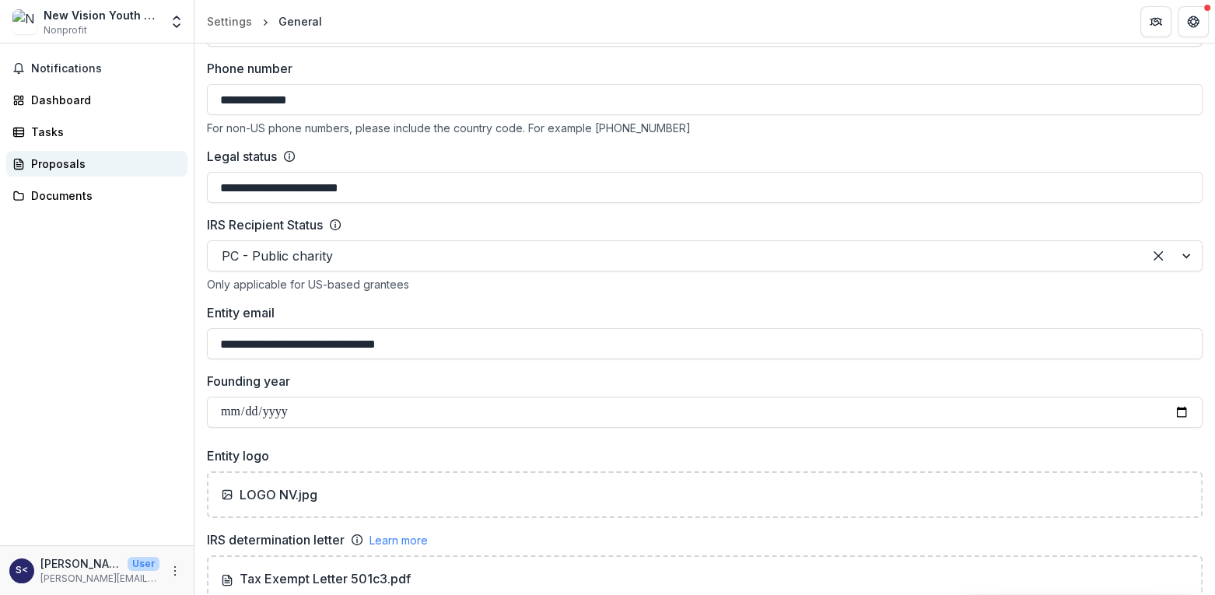
click at [57, 163] on div "Proposals" at bounding box center [103, 164] width 144 height 16
